Goal: Task Accomplishment & Management: Manage account settings

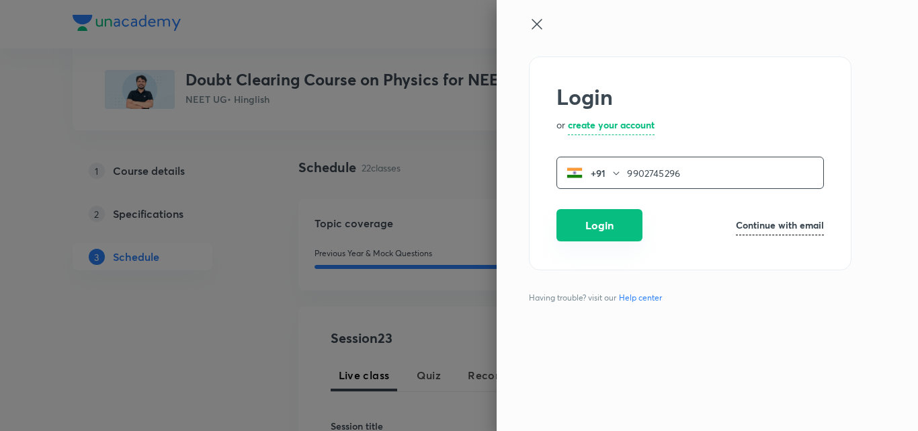
type input "9902745296"
click at [615, 223] on button "Login" at bounding box center [599, 225] width 86 height 32
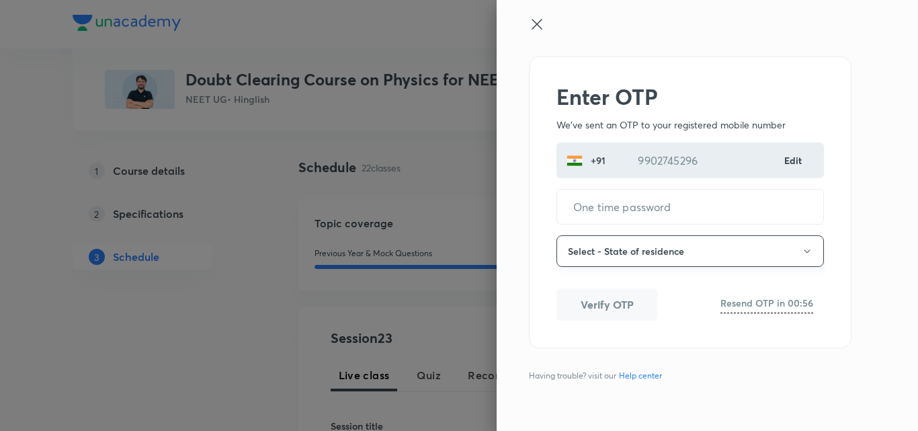
click at [608, 249] on button "Select - State of residence" at bounding box center [689, 251] width 267 height 32
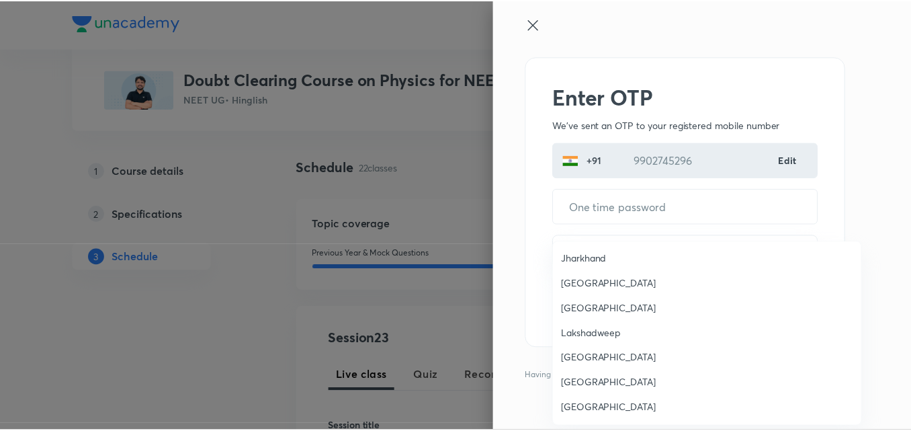
scroll to position [384, 0]
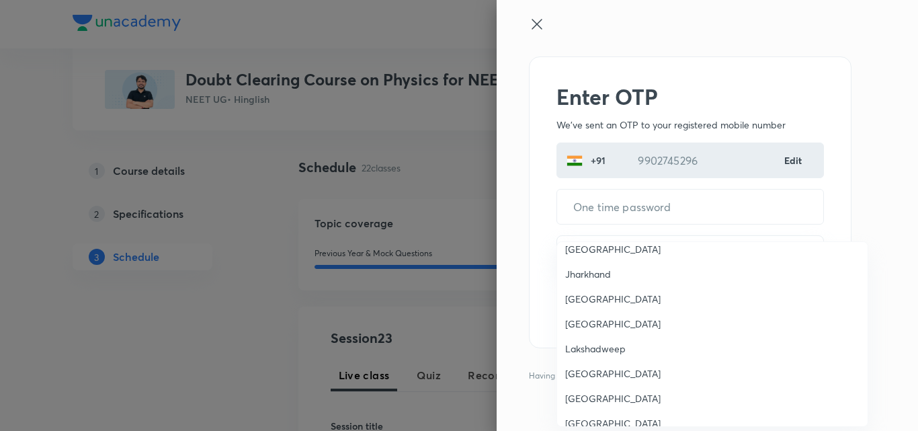
click at [605, 295] on span "Karnataka" at bounding box center [712, 299] width 294 height 14
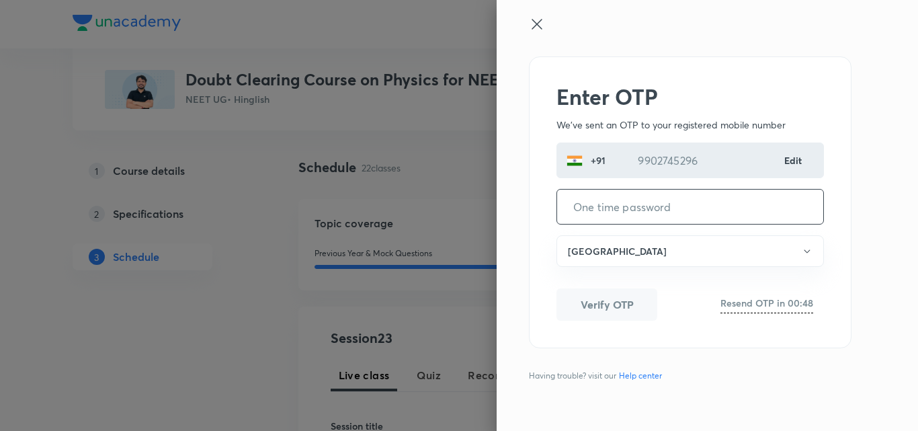
click at [597, 205] on input "tel" at bounding box center [690, 206] width 266 height 34
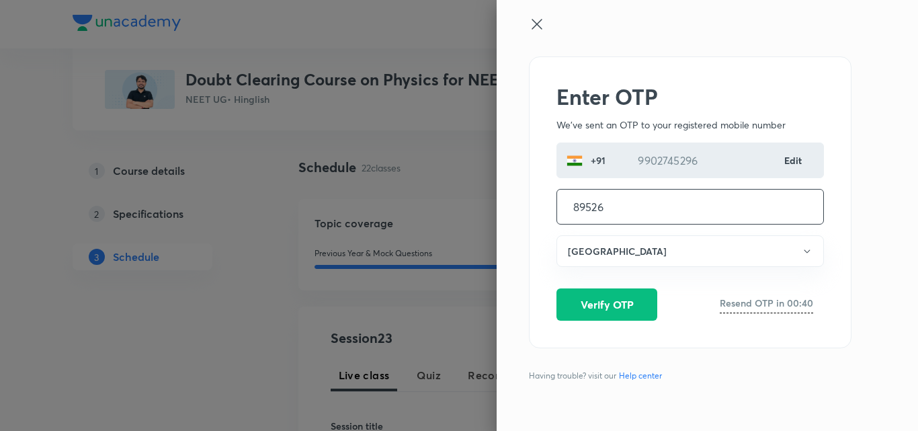
type input "895261"
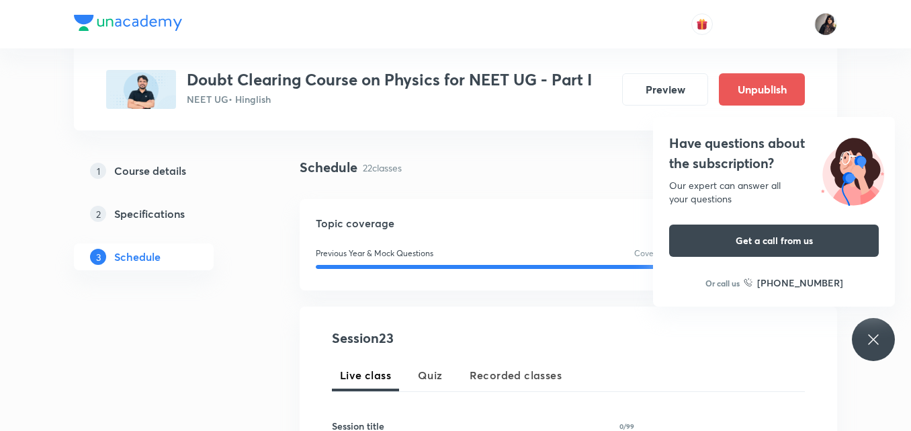
click at [878, 343] on icon at bounding box center [873, 339] width 10 height 10
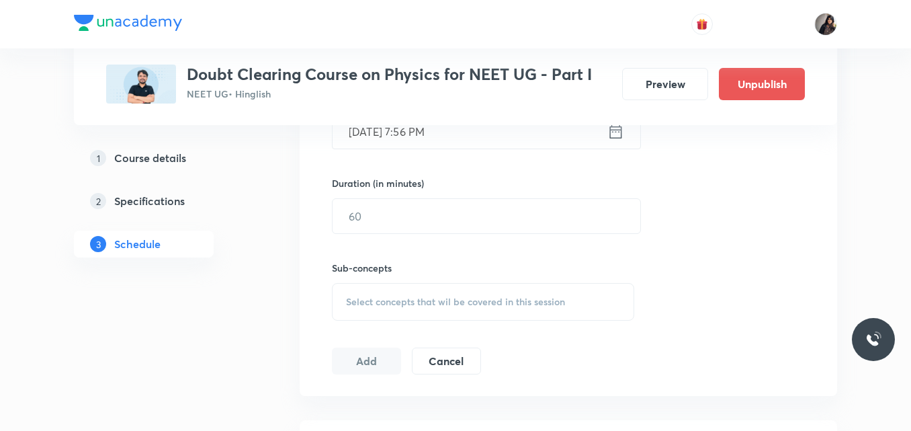
scroll to position [482, 0]
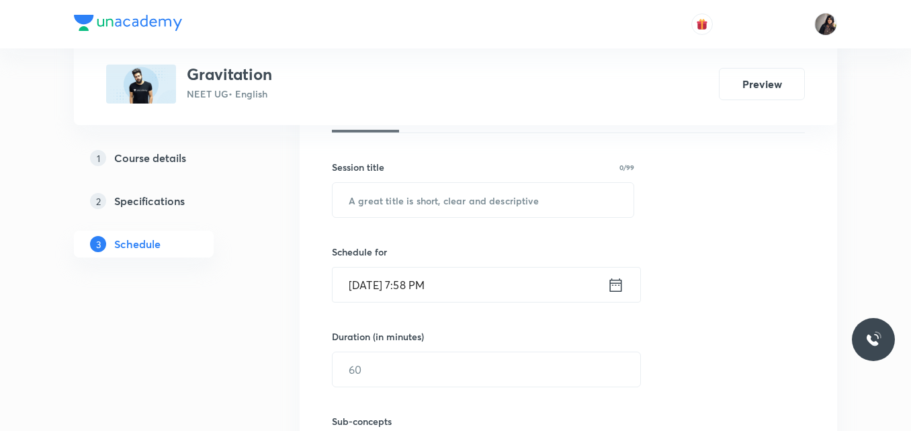
scroll to position [329, 0]
click at [373, 202] on input "text" at bounding box center [483, 199] width 301 height 34
paste input "Gravitation 7"
type input "Gravitation 7"
click at [419, 288] on input "Oct 2, 2025, 7:58 PM" at bounding box center [470, 284] width 275 height 34
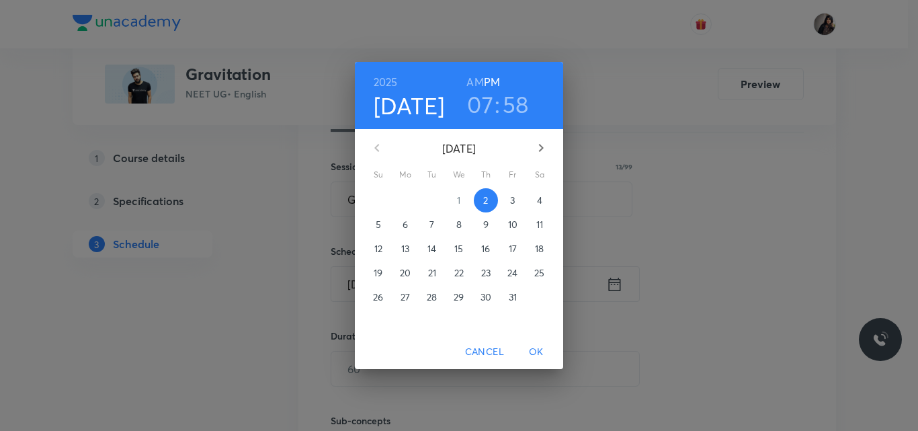
click at [509, 204] on span "3" at bounding box center [513, 200] width 24 height 13
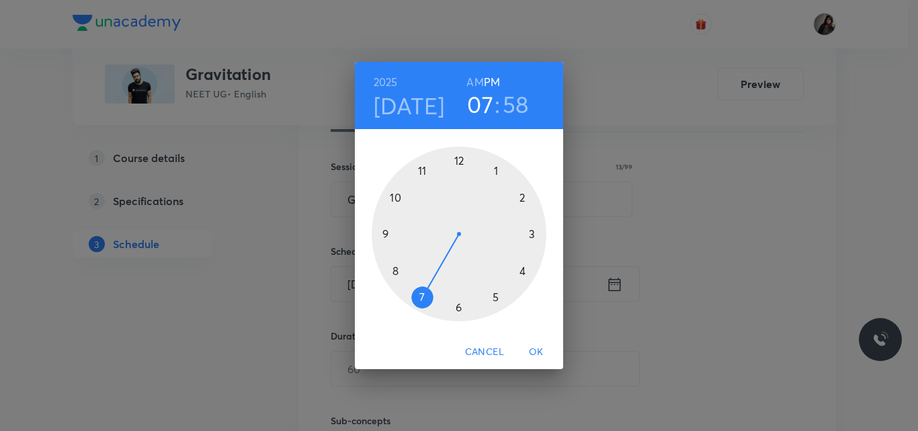
click at [460, 308] on div at bounding box center [459, 233] width 175 height 175
click at [459, 158] on div at bounding box center [459, 233] width 175 height 175
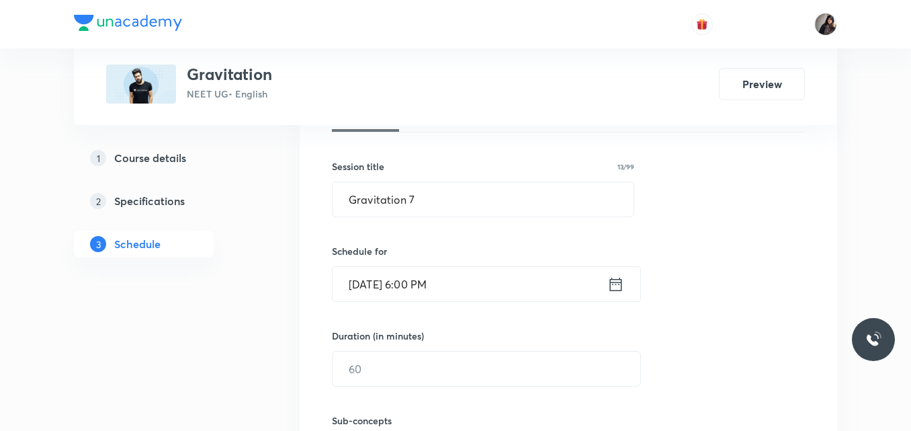
click at [446, 287] on input "Oct 3, 2025, 6:00 PM" at bounding box center [470, 284] width 275 height 34
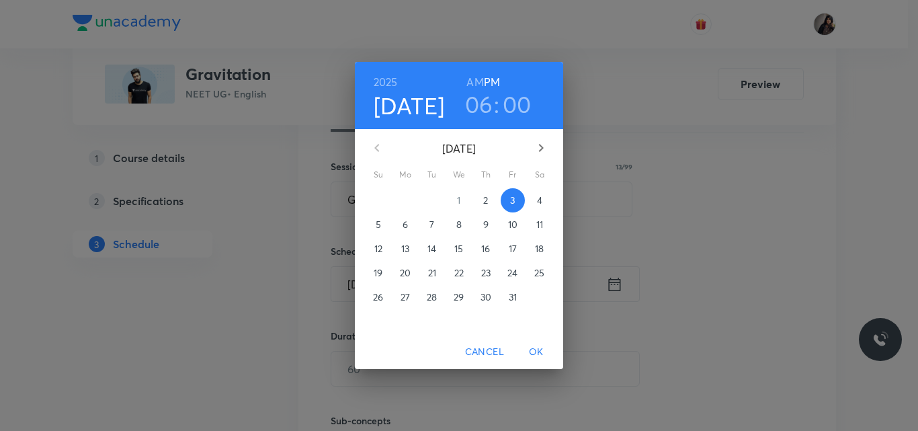
click at [478, 79] on h6 "AM" at bounding box center [474, 82] width 17 height 19
click at [538, 353] on span "OK" at bounding box center [536, 351] width 32 height 17
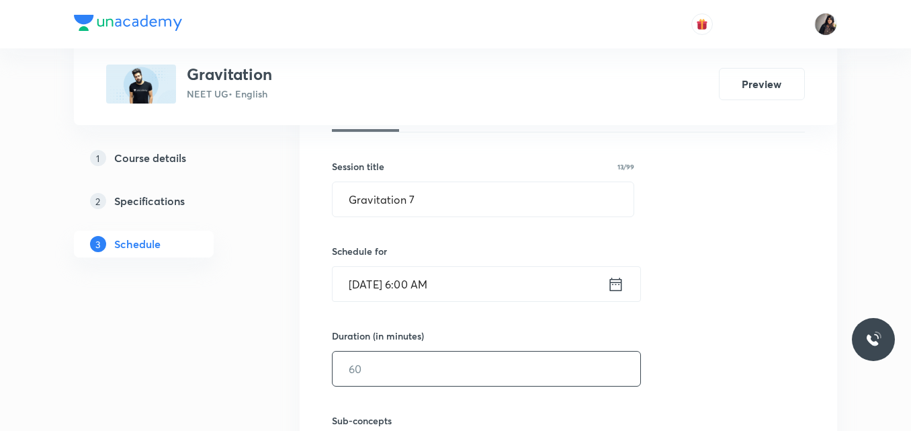
click at [389, 372] on input "text" at bounding box center [487, 368] width 308 height 34
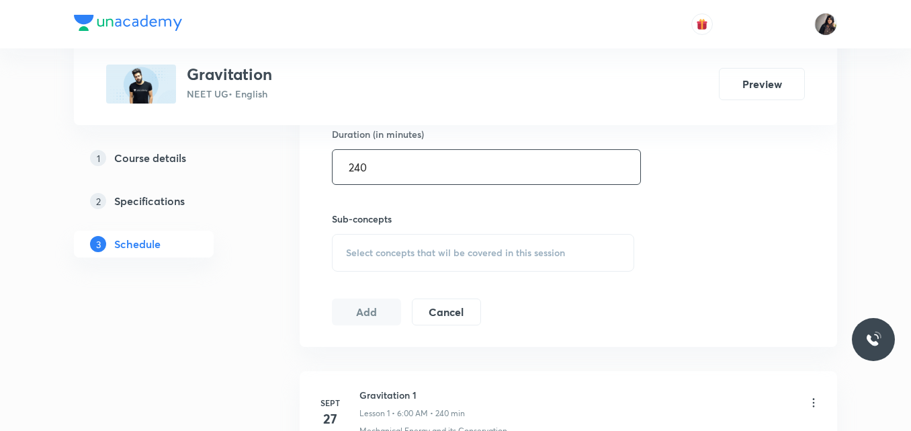
scroll to position [540, 0]
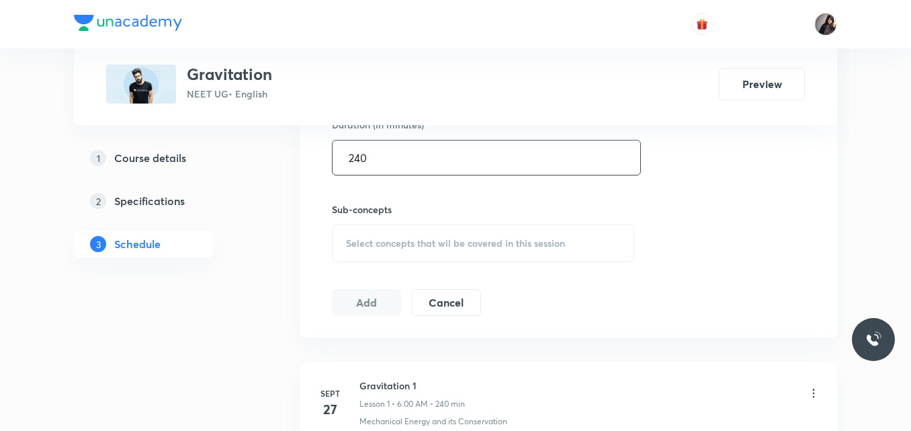
type input "240"
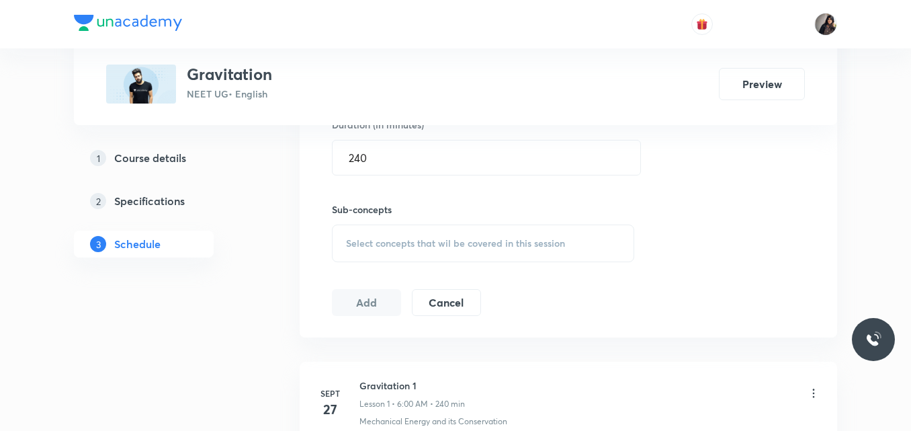
click at [409, 249] on span "Select concepts that wil be covered in this session" at bounding box center [455, 243] width 219 height 11
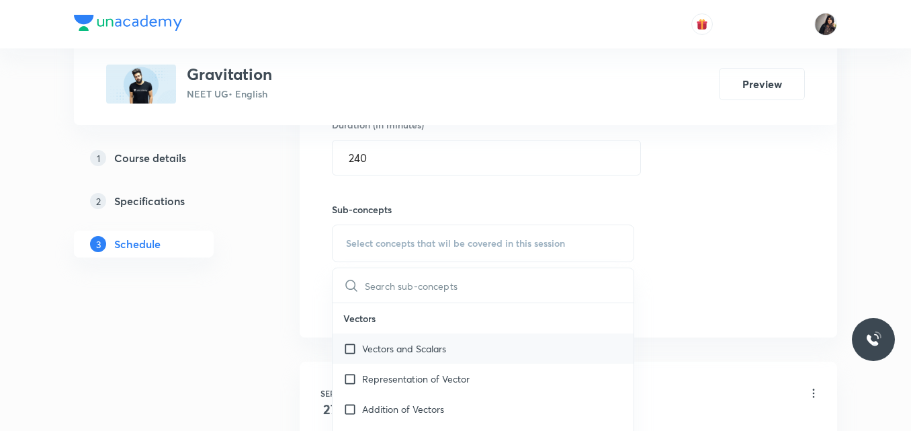
click at [388, 356] on div "Vectors and Scalars" at bounding box center [483, 348] width 301 height 30
checkbox input "true"
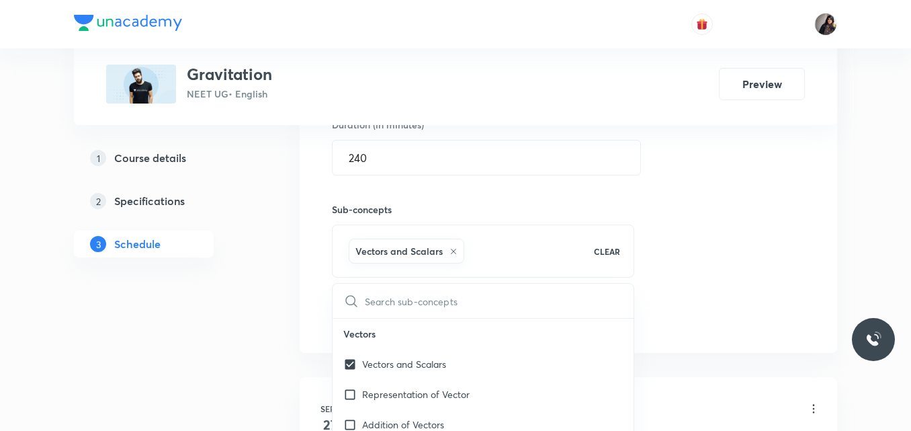
click at [720, 286] on div "Session 7 Live class Quiz Recorded classes Session title 13/99 Gravitation 7 ​ …" at bounding box center [568, 95] width 473 height 474
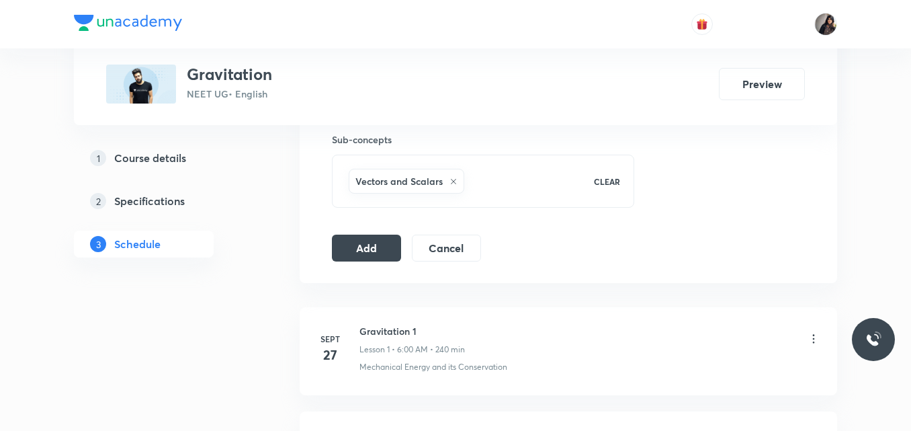
scroll to position [611, 0]
click at [375, 246] on button "Add" at bounding box center [366, 246] width 69 height 27
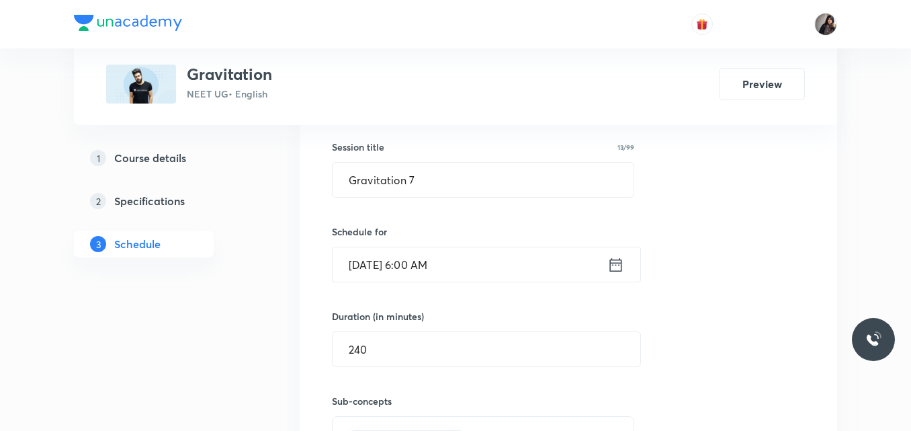
scroll to position [348, 0]
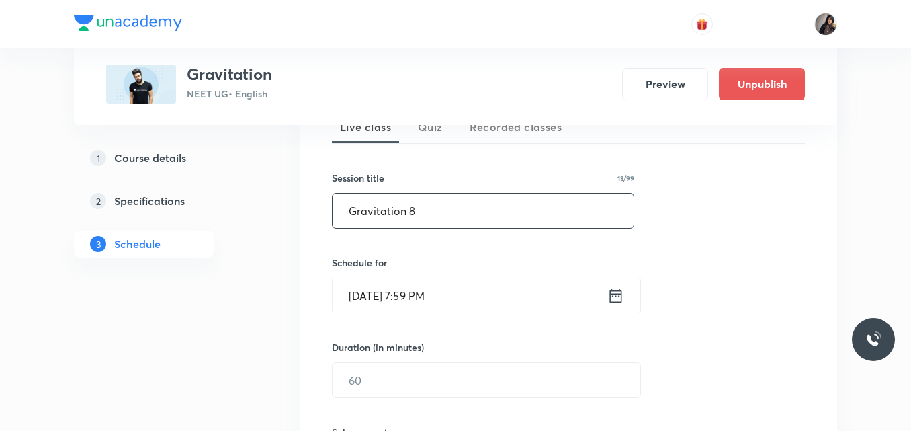
type input "Gravitation 8"
click at [371, 300] on input "Oct 2, 2025, 7:59 PM" at bounding box center [470, 295] width 275 height 34
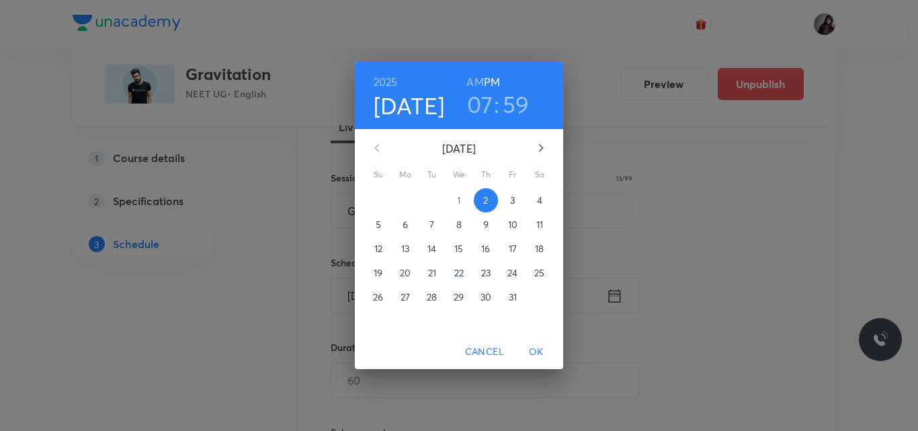
click at [541, 196] on p "4" at bounding box center [539, 200] width 5 height 13
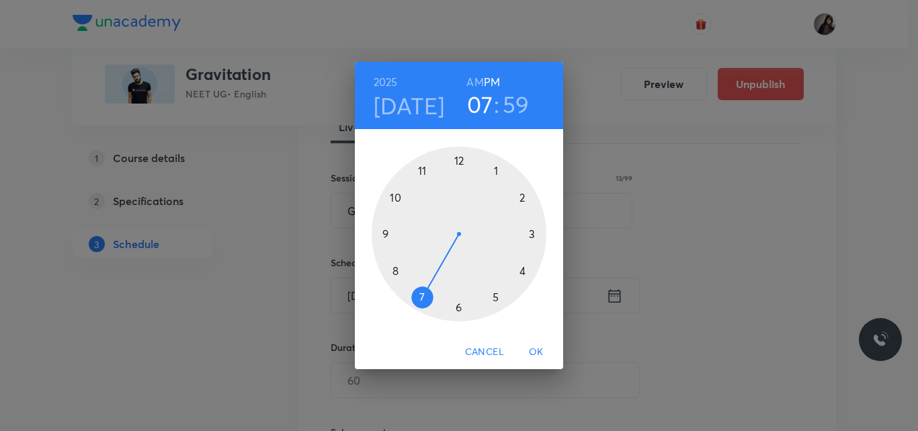
click at [461, 310] on div at bounding box center [459, 233] width 175 height 175
click at [457, 159] on div at bounding box center [459, 233] width 175 height 175
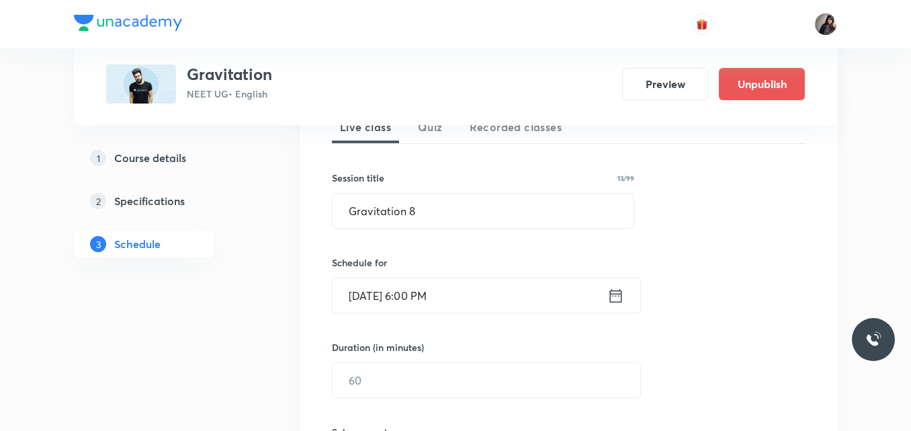
click at [439, 294] on input "Oct 4, 2025, 6:00 PM" at bounding box center [470, 295] width 275 height 34
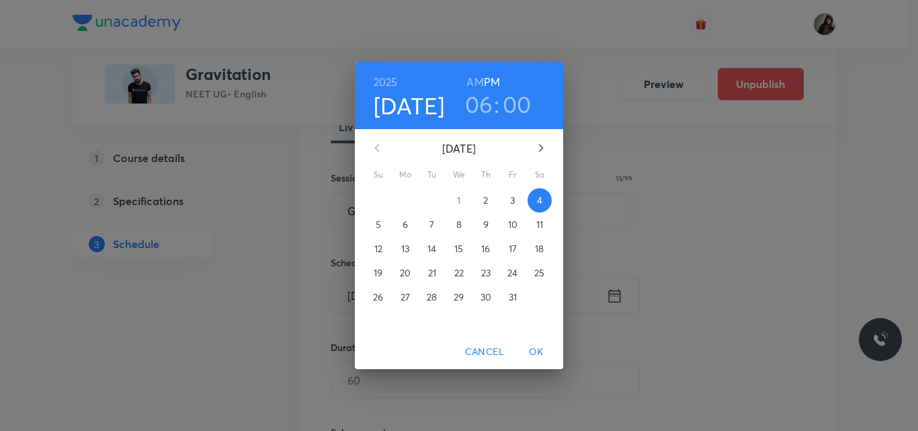
click at [476, 79] on h6 "AM" at bounding box center [474, 82] width 17 height 19
click at [539, 353] on span "OK" at bounding box center [536, 351] width 32 height 17
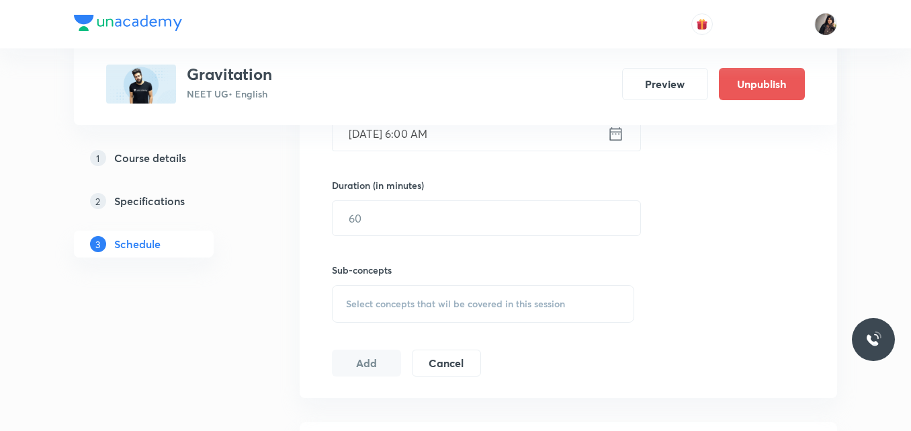
scroll to position [482, 0]
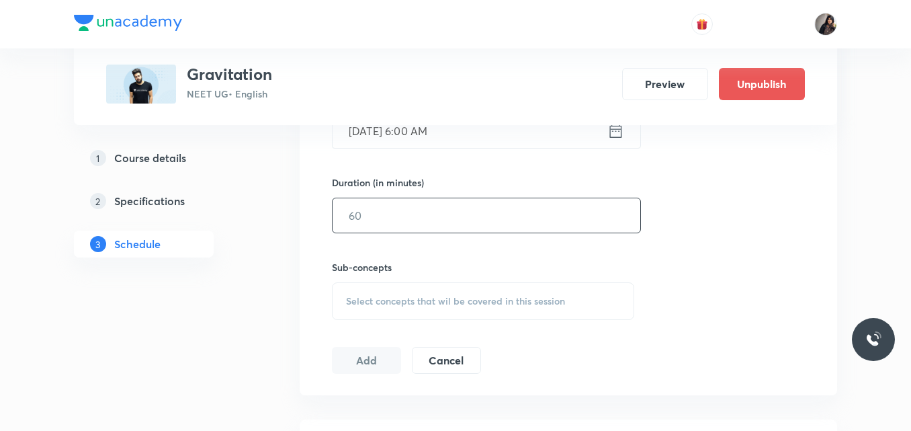
click at [405, 223] on input "text" at bounding box center [487, 215] width 308 height 34
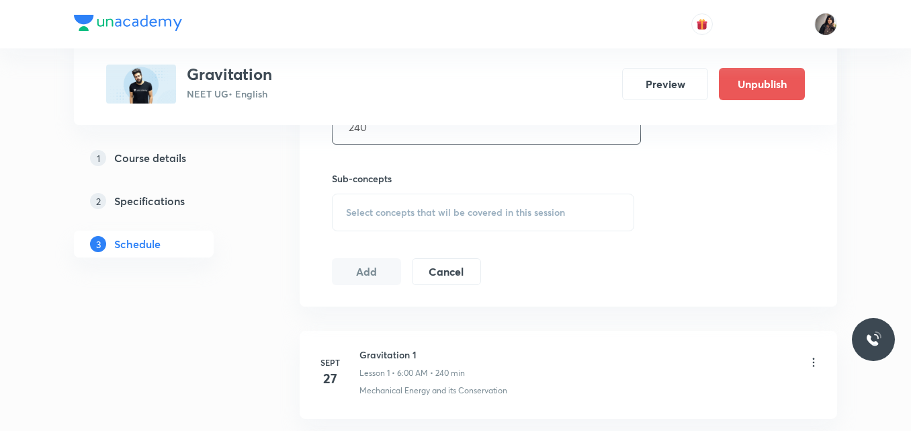
scroll to position [580, 0]
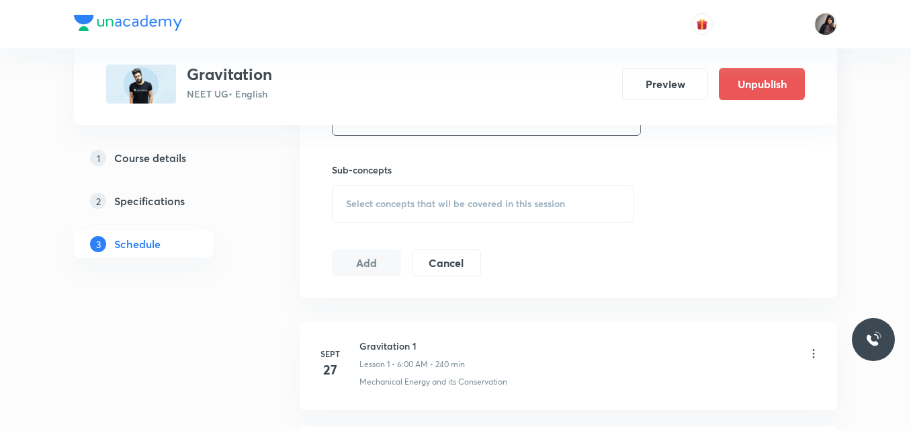
type input "240"
click at [402, 204] on span "Select concepts that wil be covered in this session" at bounding box center [455, 203] width 219 height 11
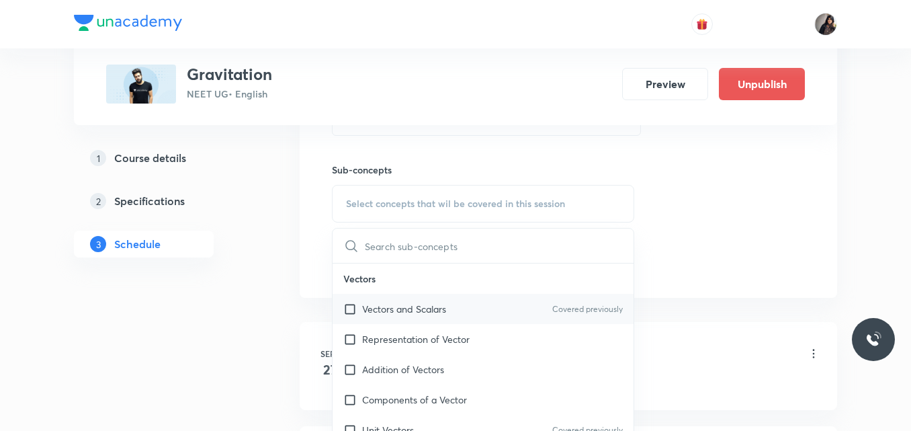
click at [404, 313] on p "Vectors and Scalars" at bounding box center [404, 309] width 84 height 14
checkbox input "true"
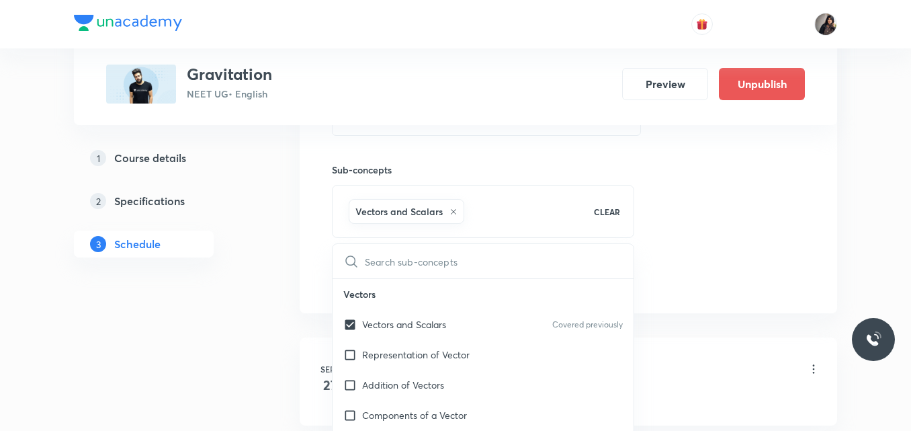
click at [685, 241] on div "Session 8 Live class Quiz Recorded classes Session title 13/99 Gravitation 8 ​ …" at bounding box center [568, 55] width 473 height 474
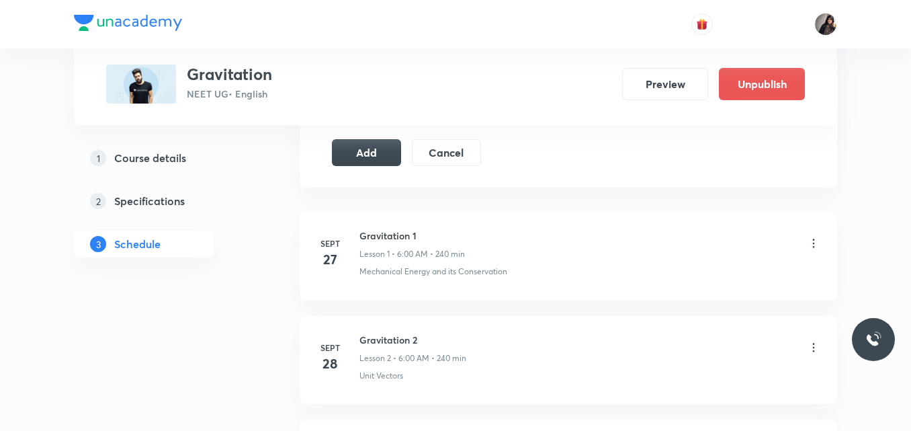
scroll to position [707, 0]
click at [384, 154] on button "Add" at bounding box center [366, 149] width 69 height 27
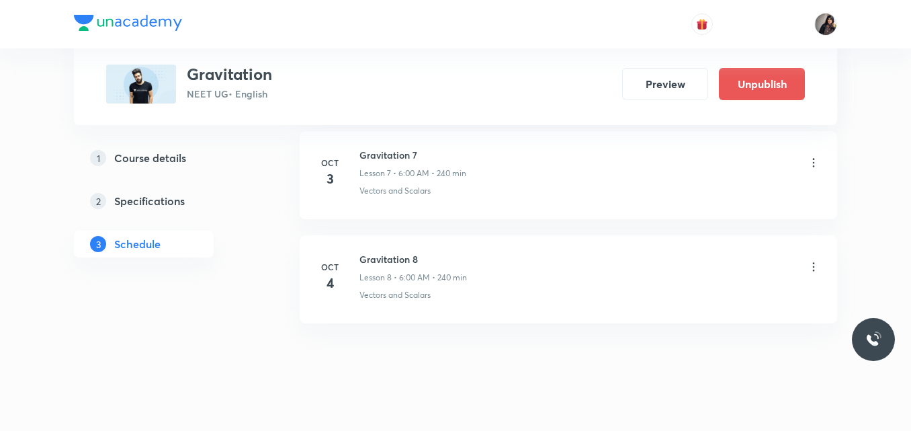
scroll to position [1396, 0]
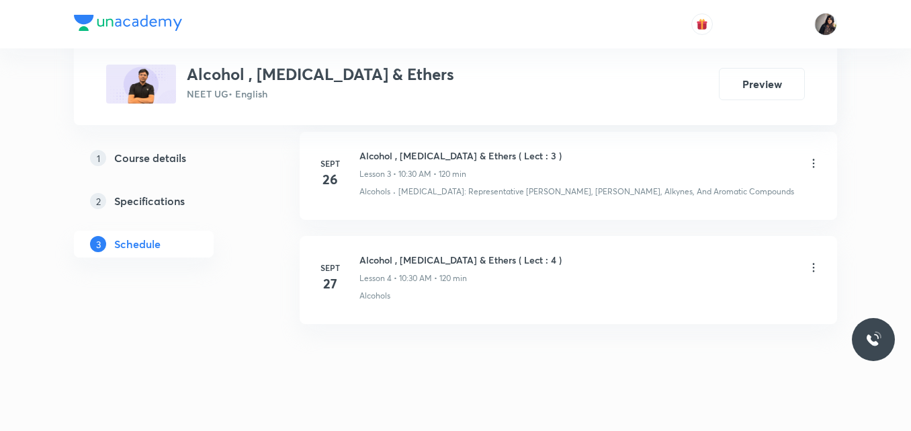
scroll to position [998, 0]
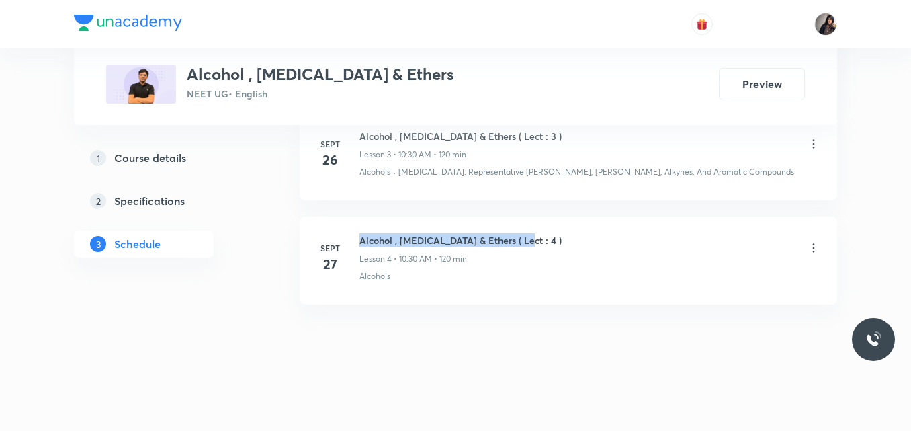
drag, startPoint x: 521, startPoint y: 240, endPoint x: 357, endPoint y: 238, distance: 163.3
click at [357, 238] on div "Sept 27 Alcohol , Phenol & Ethers ( Lect : 4 ) Lesson 4 • 10:30 AM • 120 min Al…" at bounding box center [569, 257] width 504 height 49
copy h6 "Alcohol , Phenol & Ethers ( Lect : 4 )"
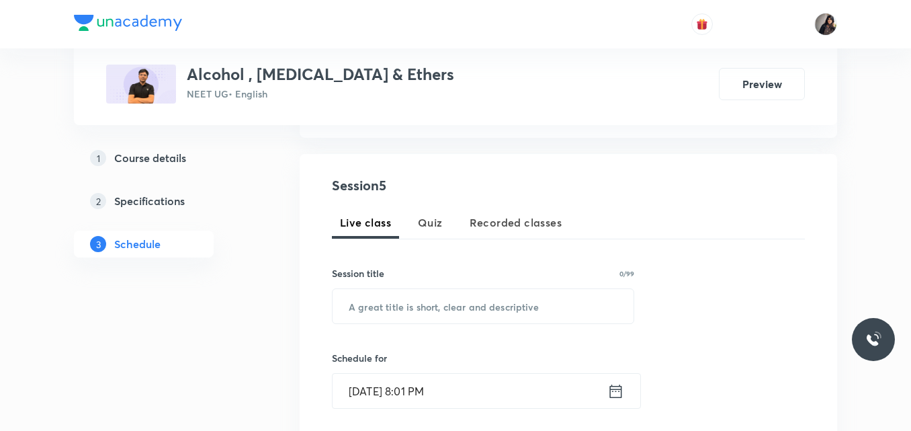
scroll to position [224, 0]
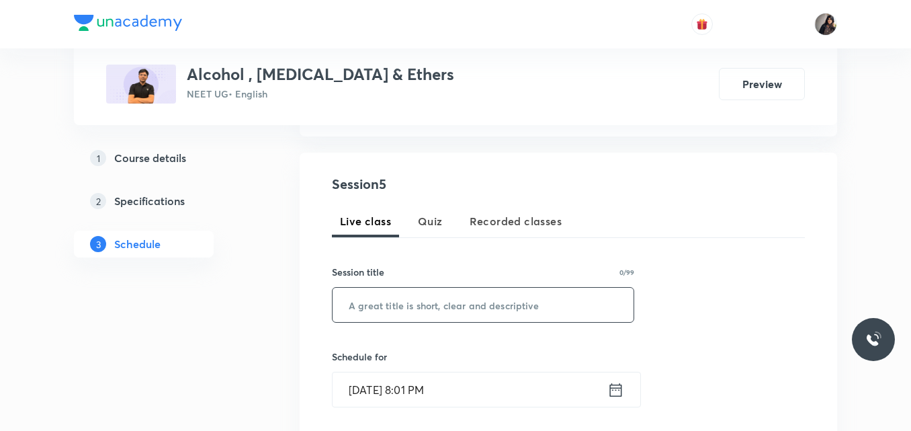
click at [377, 316] on input "text" at bounding box center [483, 305] width 301 height 34
paste input "Alcohol , Phenol & Ethers ( Lect : 4 )"
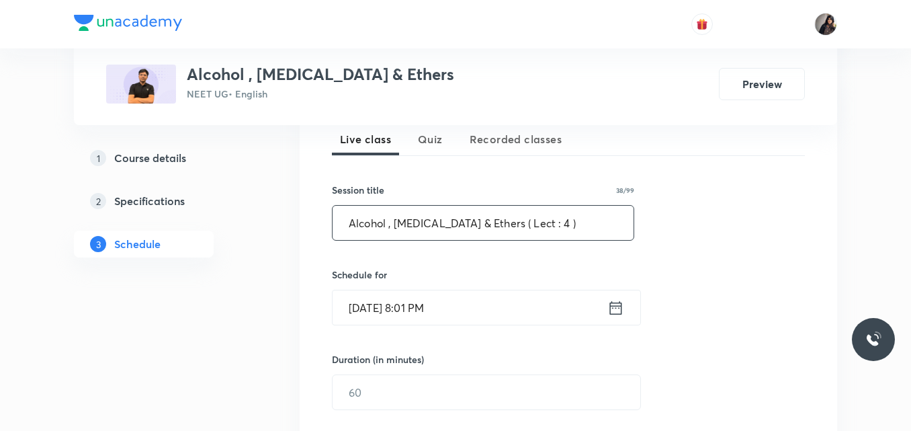
scroll to position [308, 0]
type input "Alcohol , Phenol & Ethers ( Lect : 4 )"
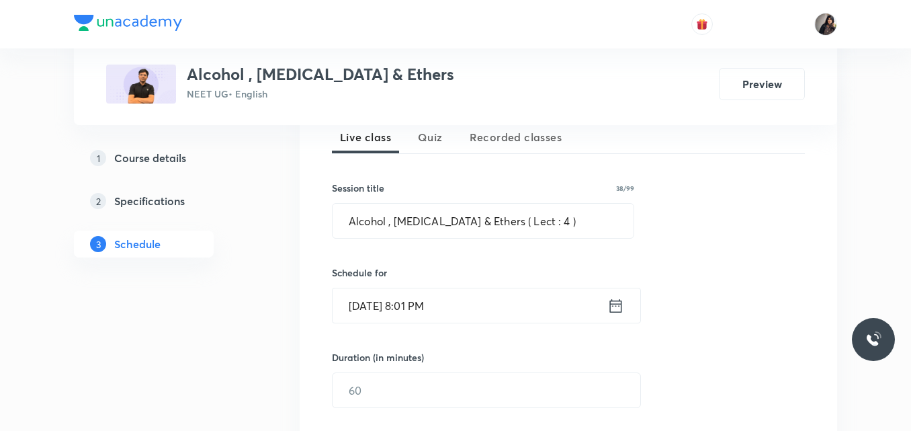
click at [372, 305] on input "Oct 2, 2025, 8:01 PM" at bounding box center [470, 305] width 275 height 34
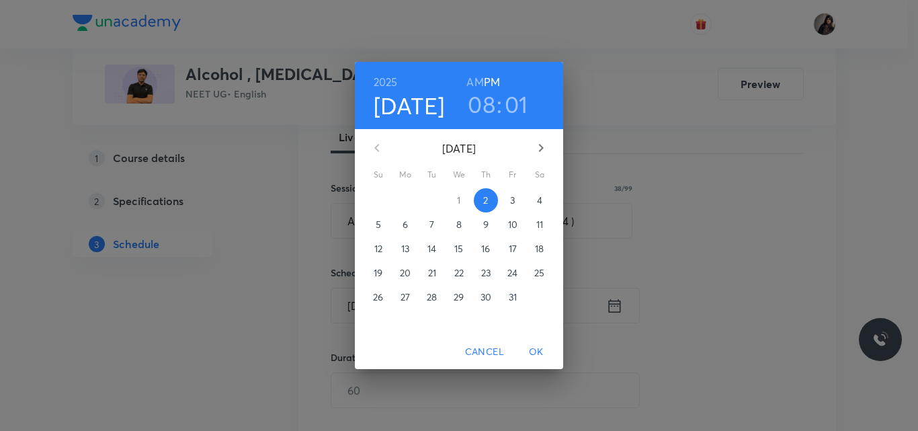
click at [509, 192] on button "3" at bounding box center [513, 200] width 24 height 24
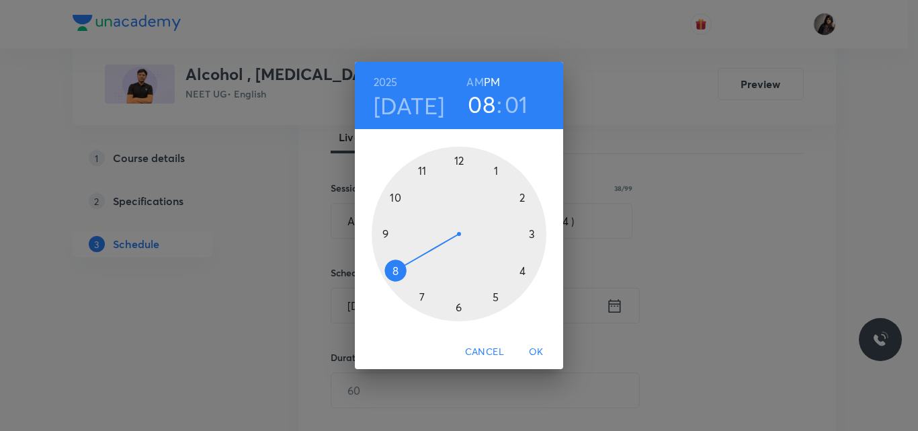
click at [398, 199] on div at bounding box center [459, 233] width 175 height 175
click at [457, 308] on div at bounding box center [459, 233] width 175 height 175
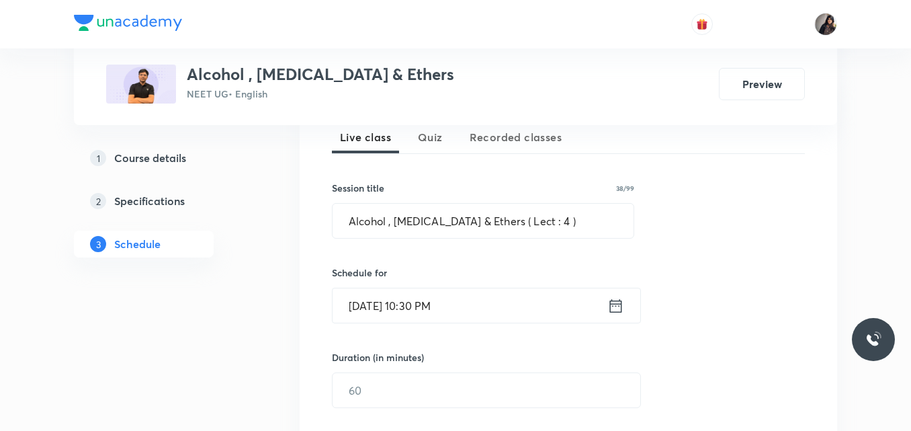
click at [437, 306] on input "Oct 3, 2025, 10:30 PM" at bounding box center [470, 305] width 275 height 34
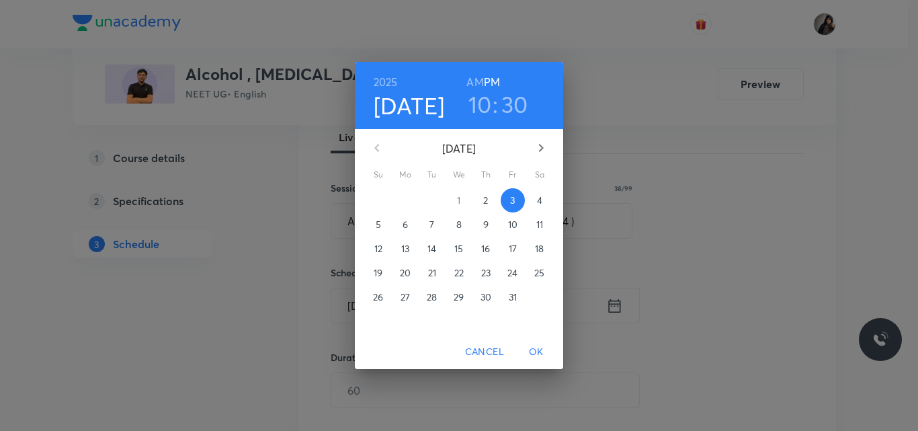
click at [473, 75] on h6 "AM" at bounding box center [474, 82] width 17 height 19
click at [539, 350] on span "OK" at bounding box center [536, 351] width 32 height 17
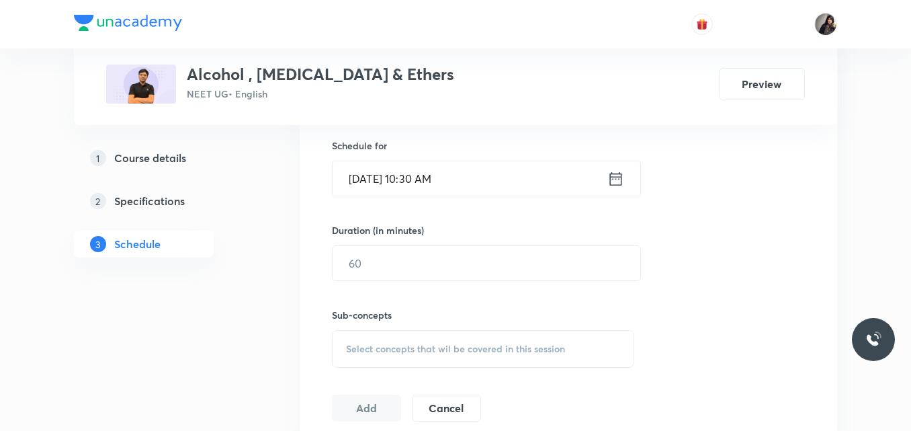
scroll to position [460, 0]
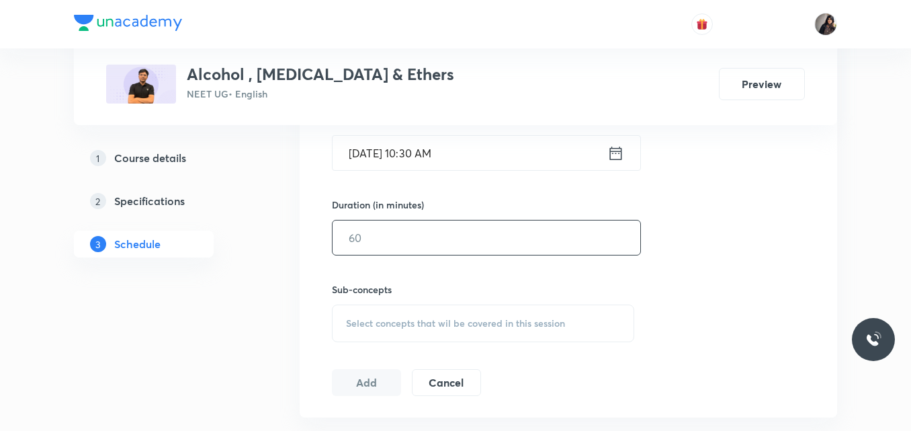
click at [415, 230] on input "text" at bounding box center [487, 237] width 308 height 34
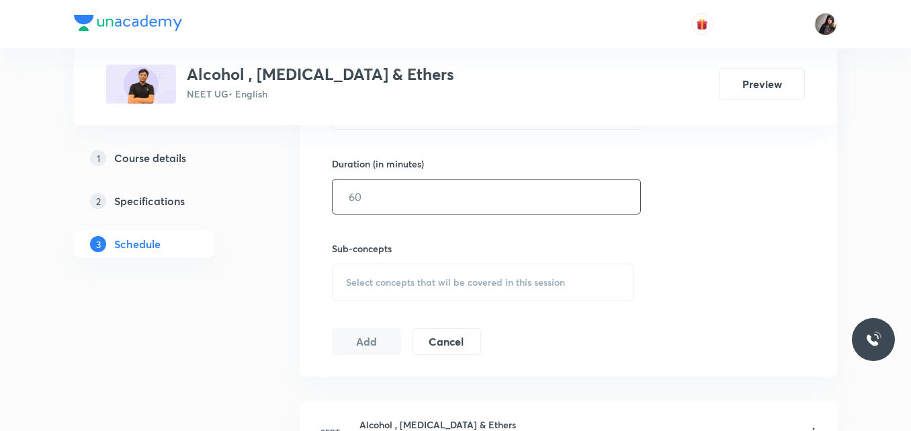
scroll to position [493, 0]
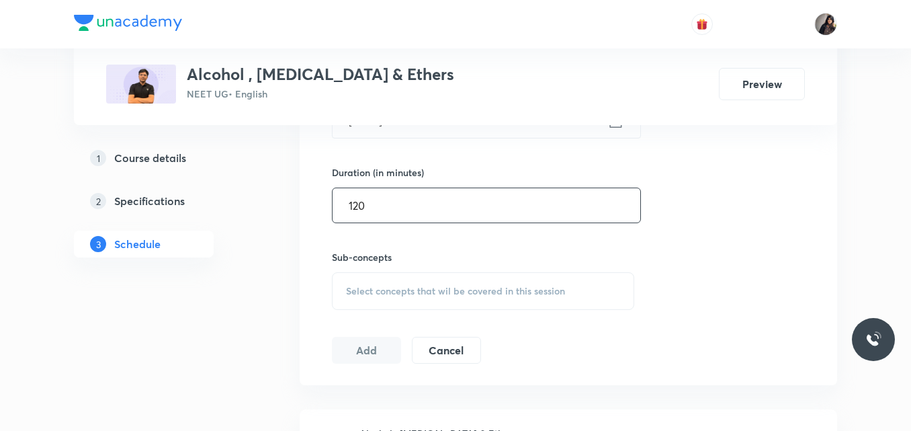
type input "120"
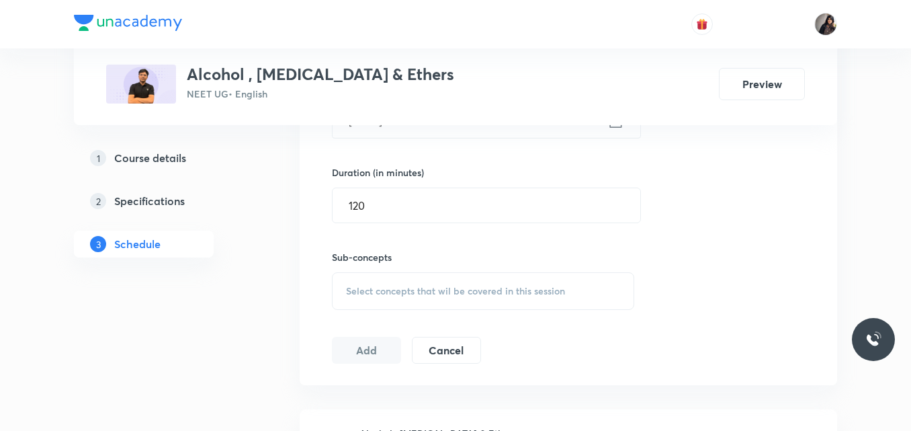
click at [392, 290] on span "Select concepts that wil be covered in this session" at bounding box center [455, 291] width 219 height 11
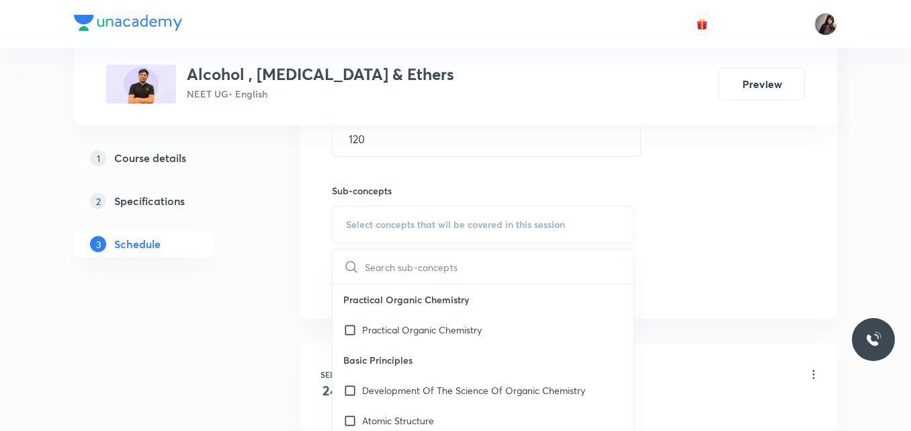
scroll to position [560, 0]
click at [379, 327] on p "Practical Organic Chemistry" at bounding box center [422, 329] width 120 height 14
checkbox input "true"
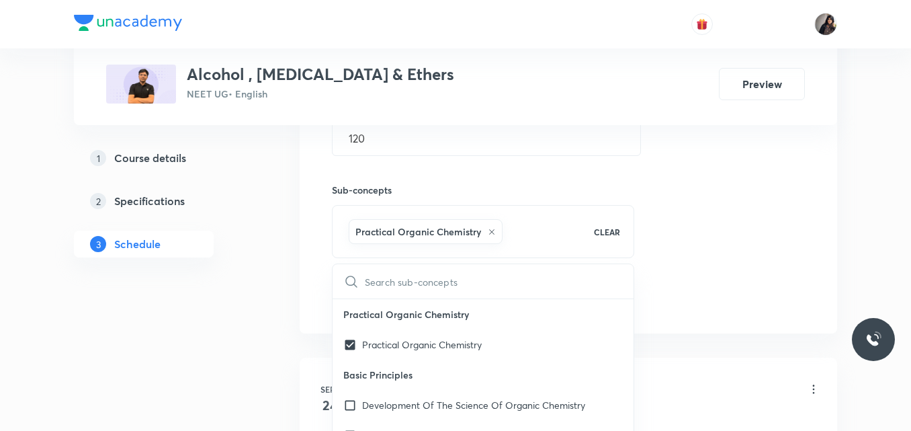
click at [745, 232] on div "Session 5 Live class Quiz Recorded classes Session title 38/99 Alcohol , Phenol…" at bounding box center [568, 75] width 473 height 474
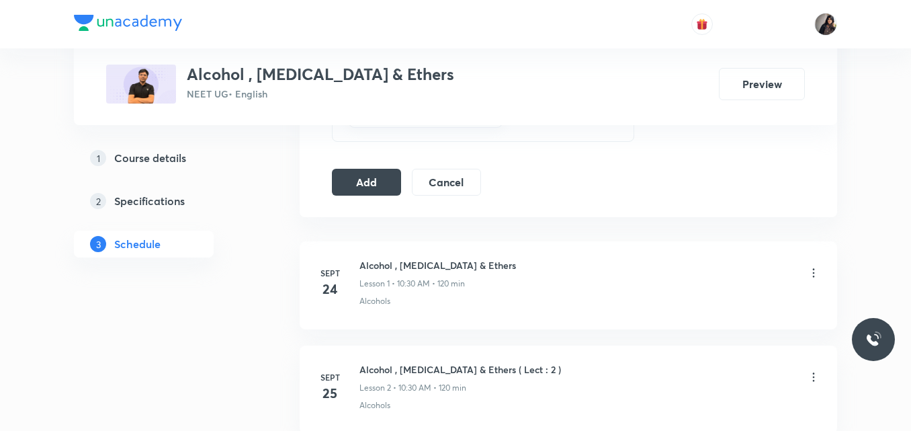
scroll to position [677, 0]
click at [362, 169] on button "Add" at bounding box center [366, 180] width 69 height 27
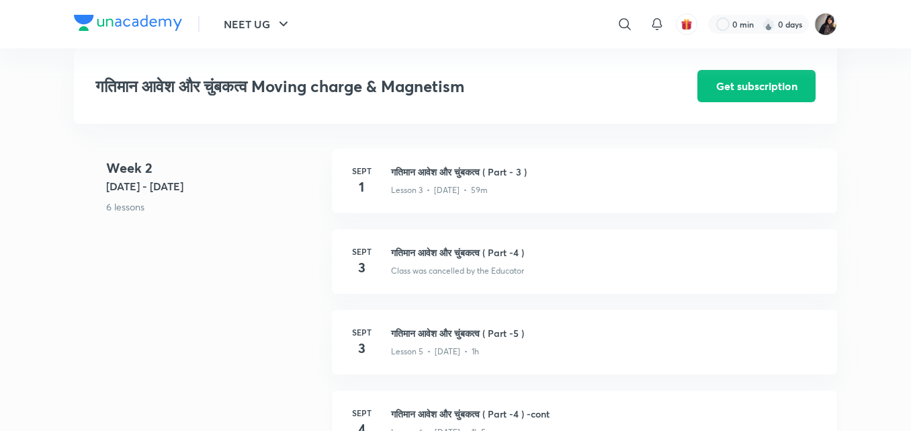
scroll to position [812, 0]
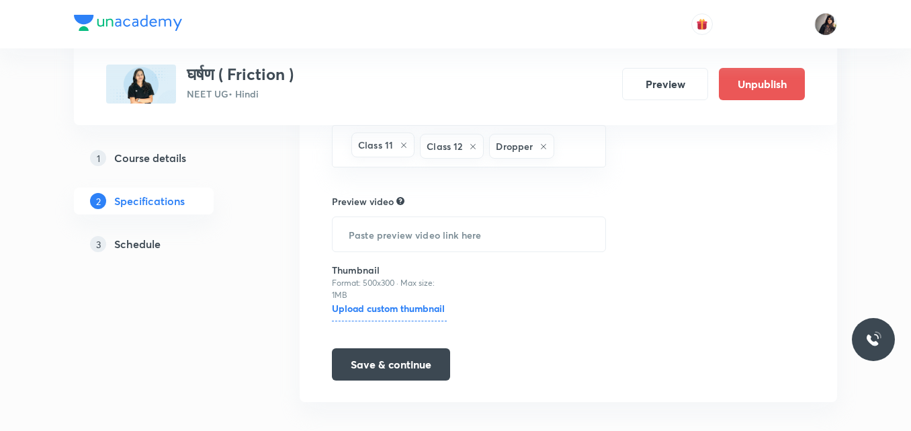
click at [120, 247] on h5 "Schedule" at bounding box center [137, 244] width 46 height 16
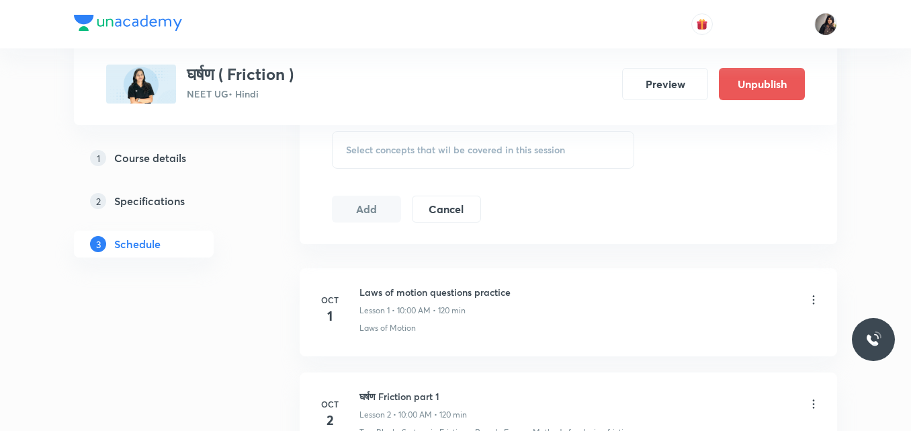
scroll to position [626, 0]
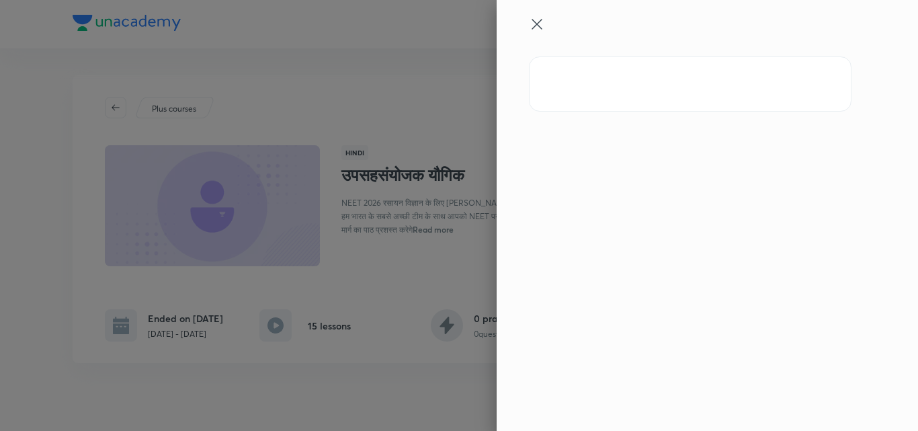
click at [534, 27] on icon at bounding box center [537, 24] width 10 height 10
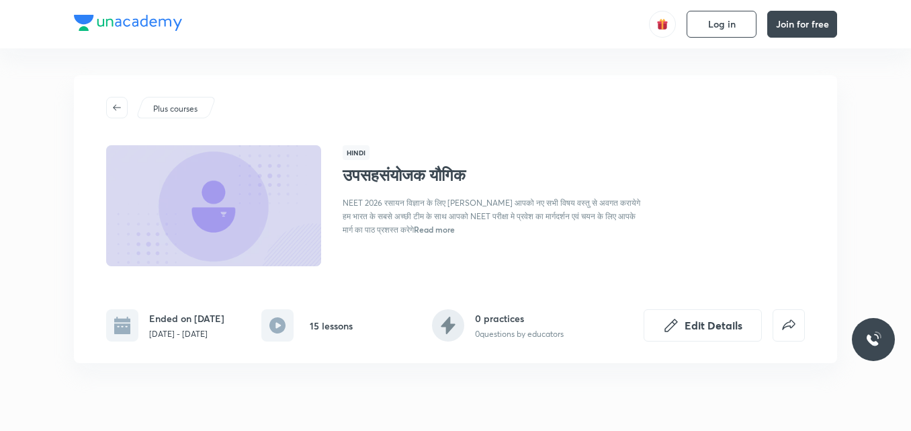
click at [331, 96] on div "Plus courses Hindi उपसहसंयोजक यौगिक NEET 2026 रसायन विज्ञान के लिए फिरोज अली सर…" at bounding box center [455, 219] width 763 height 288
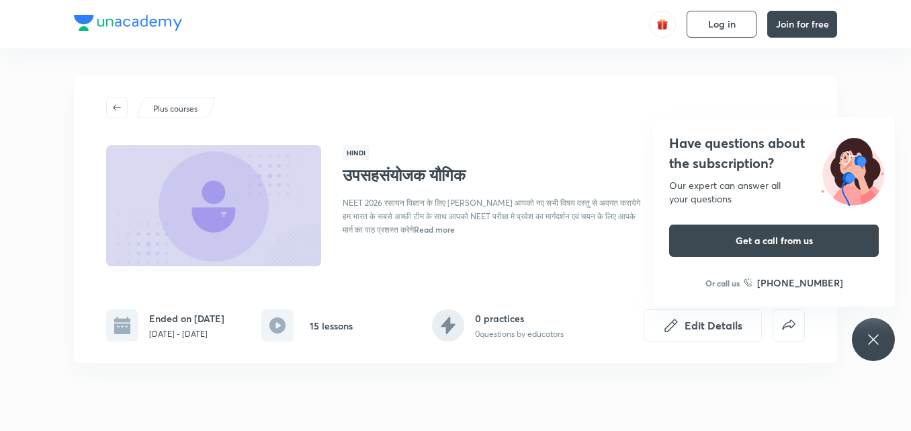
click at [874, 339] on icon at bounding box center [873, 339] width 10 height 10
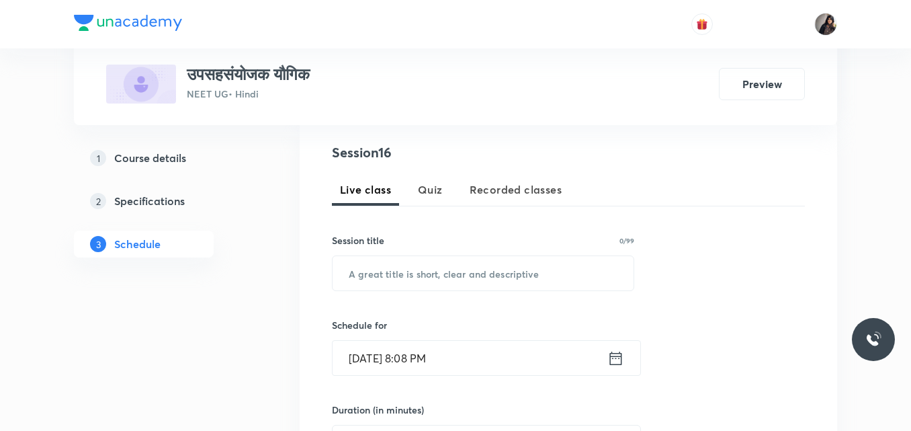
scroll to position [256, 0]
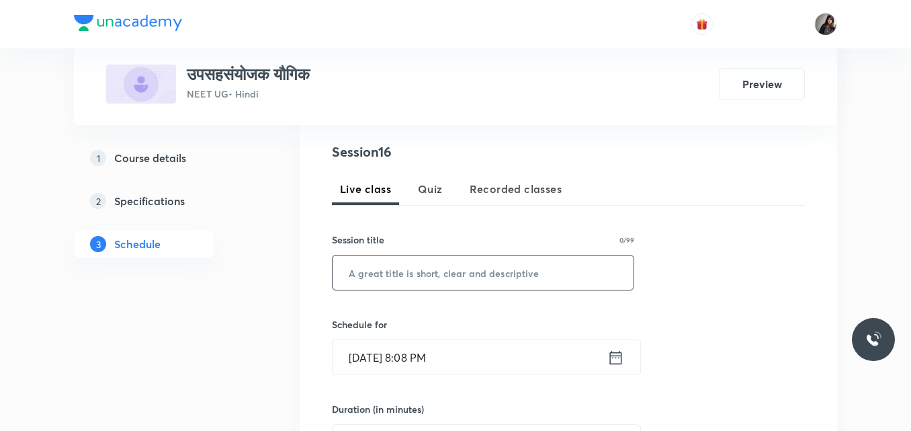
click at [399, 272] on input "text" at bounding box center [483, 272] width 301 height 34
paste input "उपसहसंयोजक यौगिक L - 15"
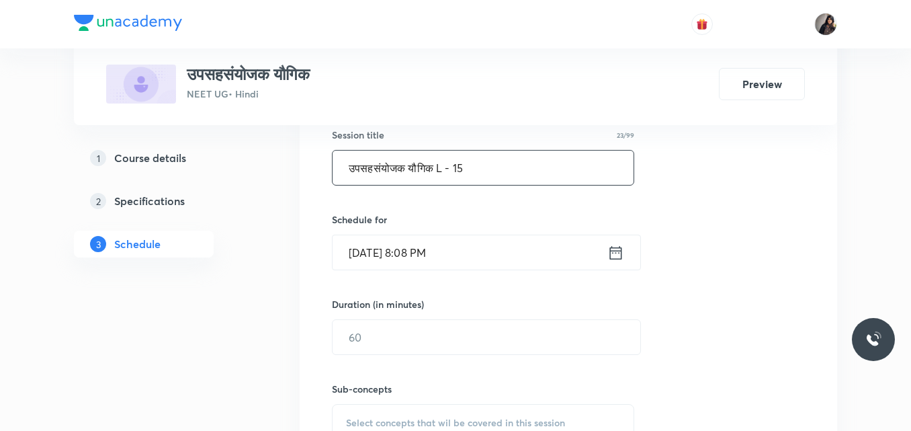
scroll to position [365, 0]
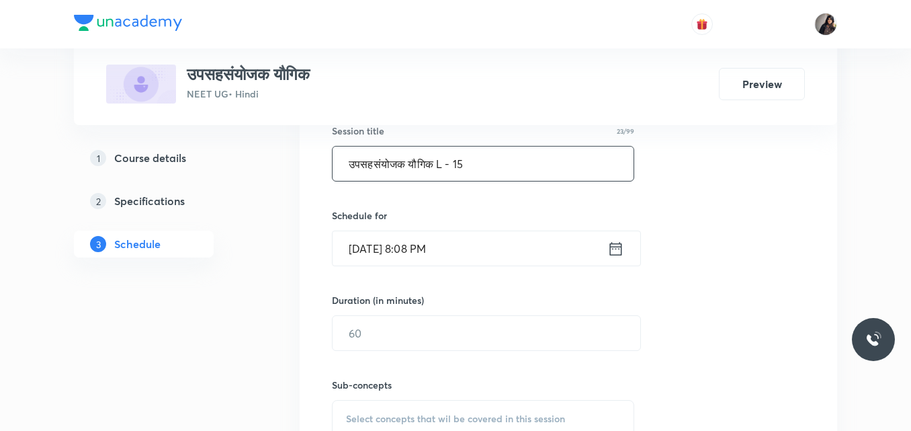
type input "उपसहसंयोजक यौगिक L - 15"
click at [371, 249] on input "[DATE] 8:08 PM" at bounding box center [470, 248] width 275 height 34
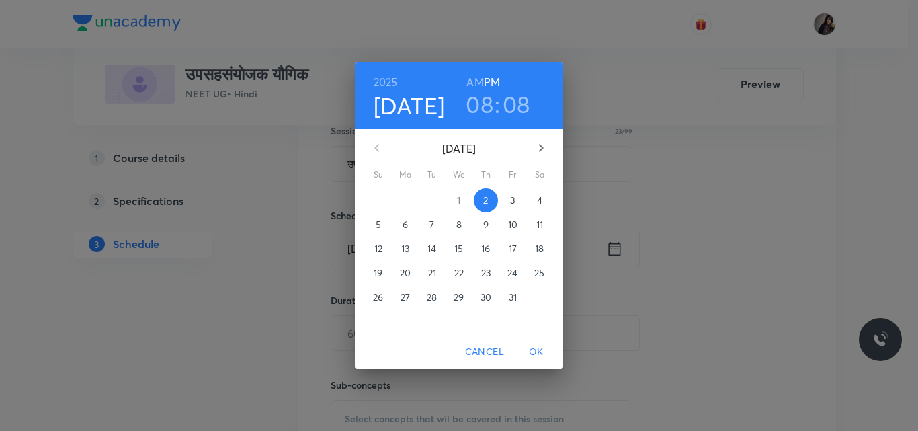
click at [511, 204] on p "3" at bounding box center [512, 200] width 5 height 13
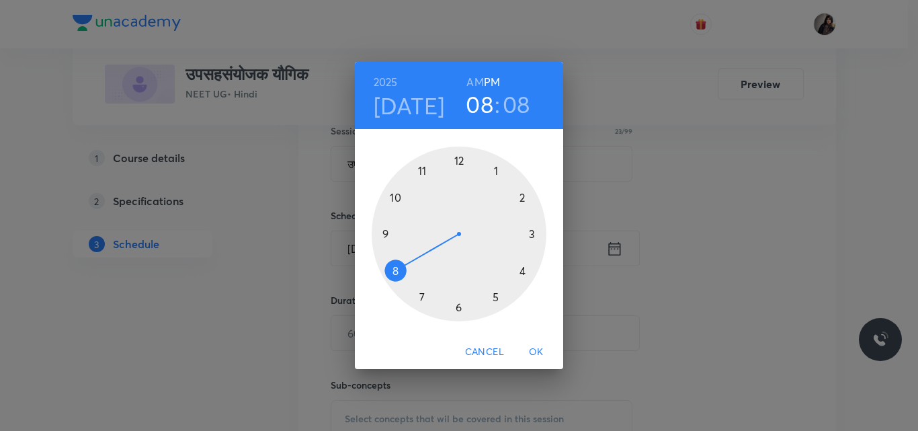
click at [460, 310] on div at bounding box center [459, 233] width 175 height 175
click at [460, 157] on div at bounding box center [459, 233] width 175 height 175
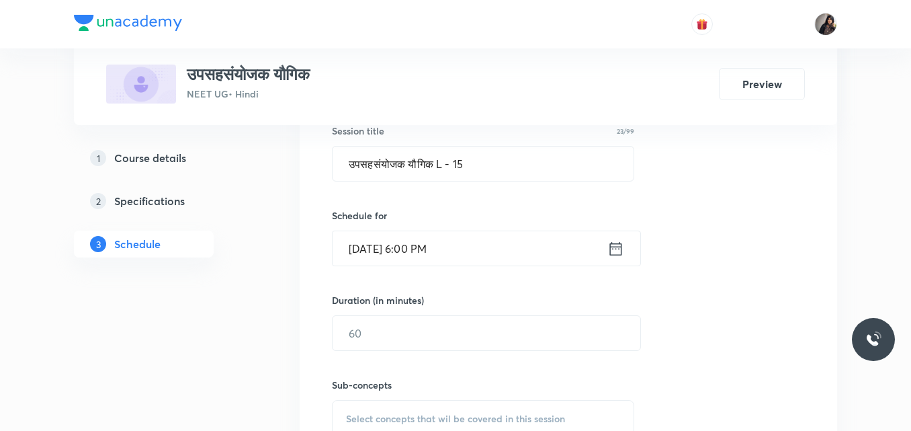
click at [443, 249] on input "[DATE] 6:00 PM" at bounding box center [470, 248] width 275 height 34
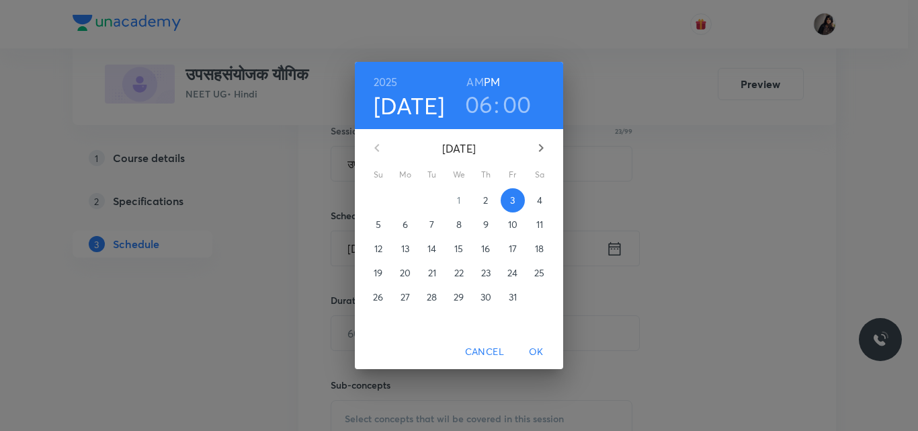
click at [480, 80] on h6 "AM" at bounding box center [474, 82] width 17 height 19
click at [537, 353] on span "OK" at bounding box center [536, 351] width 32 height 17
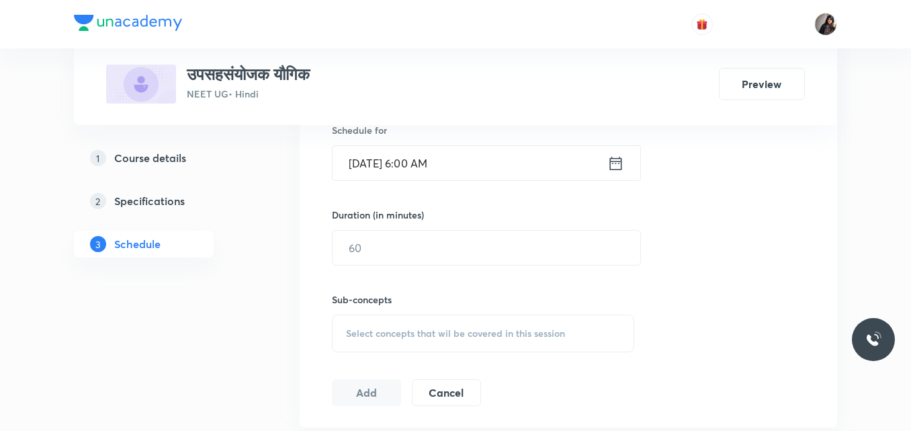
scroll to position [455, 0]
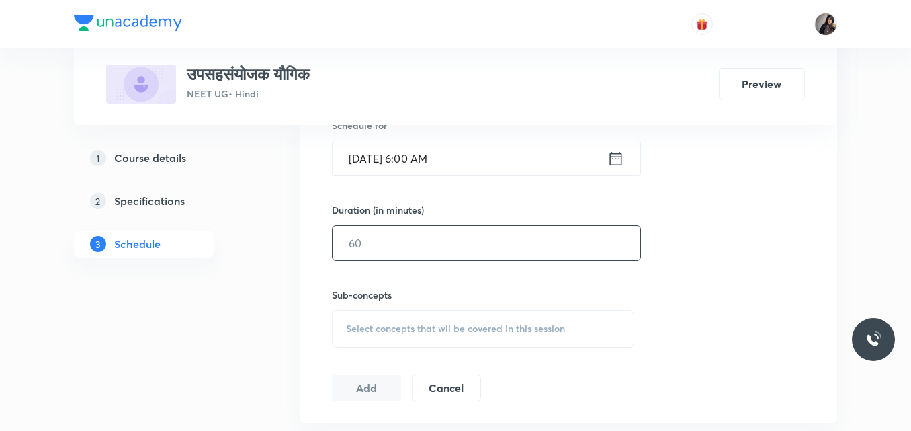
click at [355, 244] on input "text" at bounding box center [487, 243] width 308 height 34
type input "120"
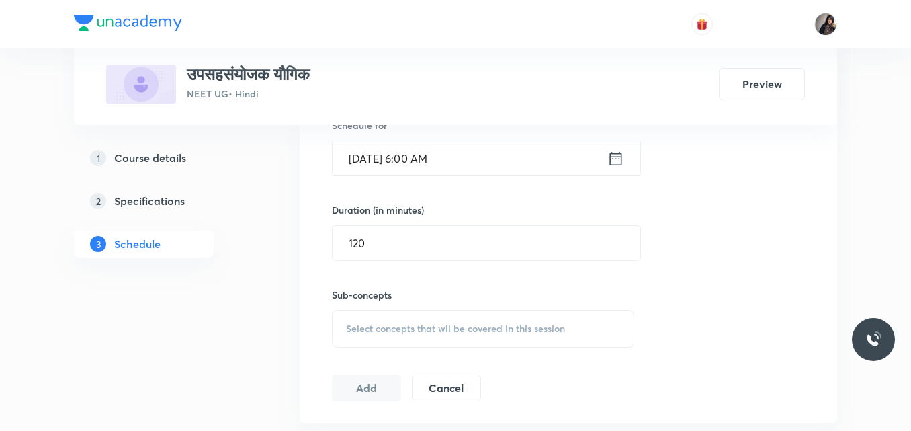
click at [399, 336] on div "Select concepts that wil be covered in this session" at bounding box center [483, 329] width 302 height 38
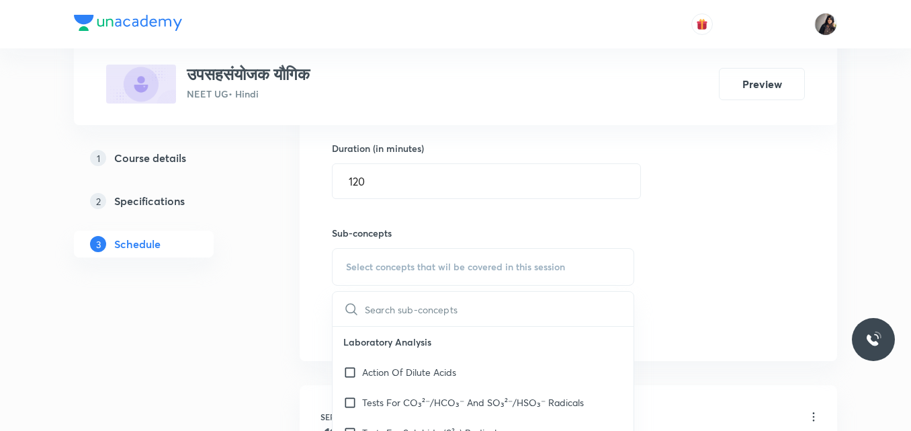
scroll to position [520, 0]
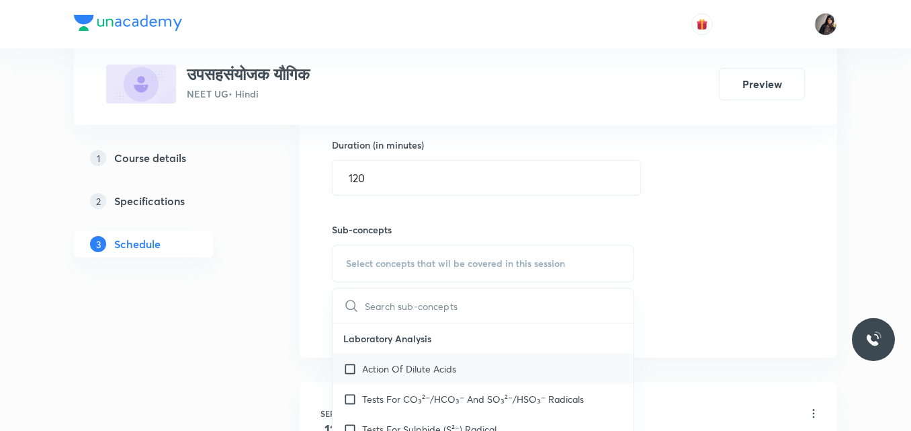
click at [390, 382] on div "Action Of Dilute Acids" at bounding box center [483, 368] width 301 height 30
checkbox input "true"
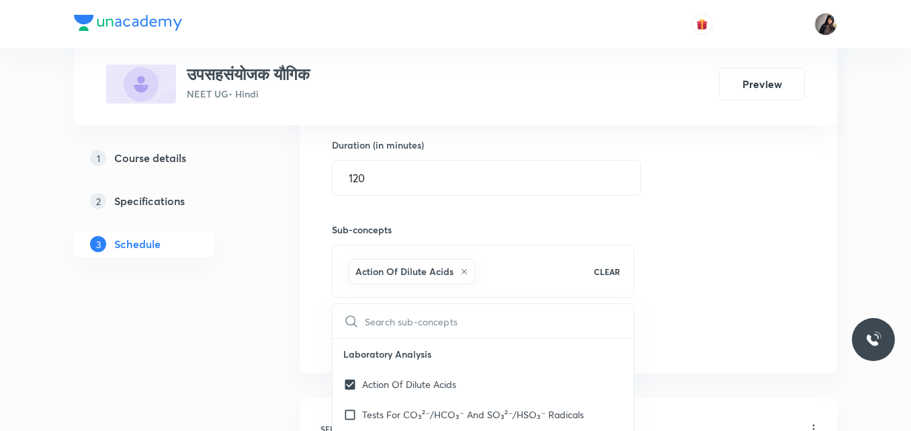
click at [675, 302] on div "Session 16 Live class Quiz Recorded classes Session title 23/99 उपसहसंयोजक यौगि…" at bounding box center [568, 115] width 473 height 474
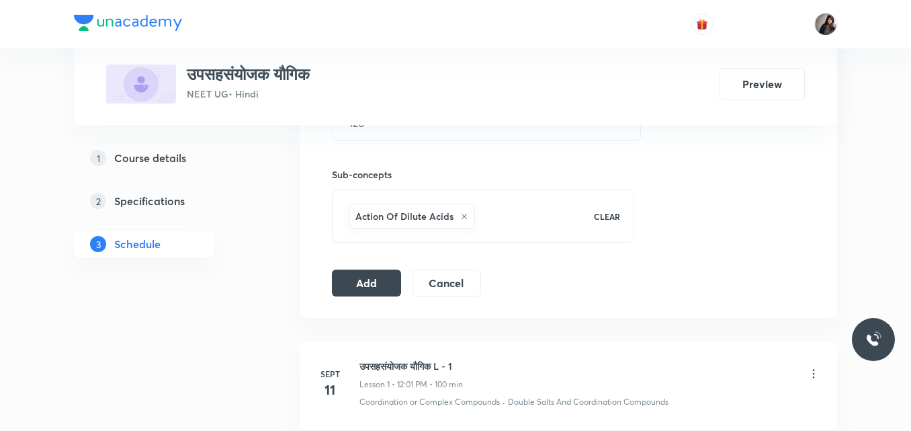
scroll to position [576, 0]
click at [365, 280] on button "Add" at bounding box center [366, 280] width 69 height 27
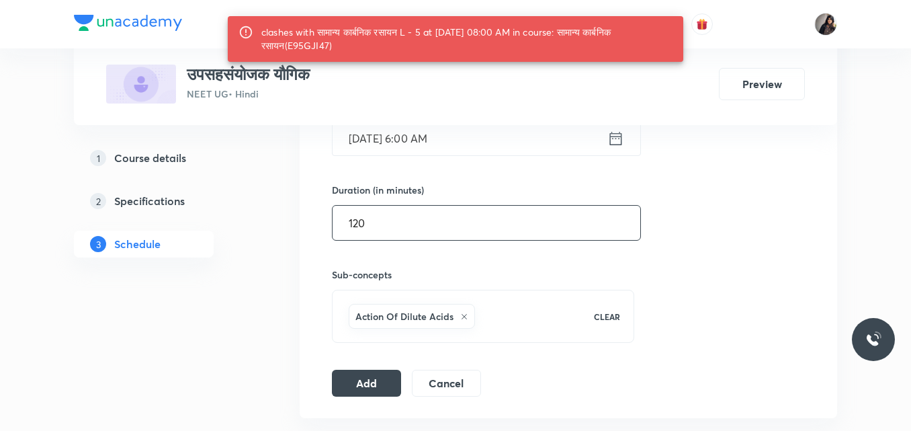
scroll to position [479, 0]
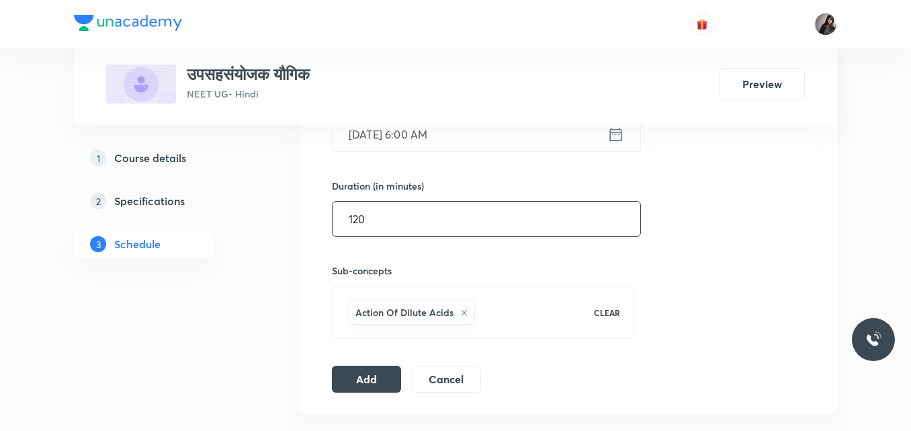
click at [378, 224] on input "120" at bounding box center [487, 219] width 308 height 34
type input "119"
click at [376, 378] on button "Add" at bounding box center [366, 377] width 69 height 27
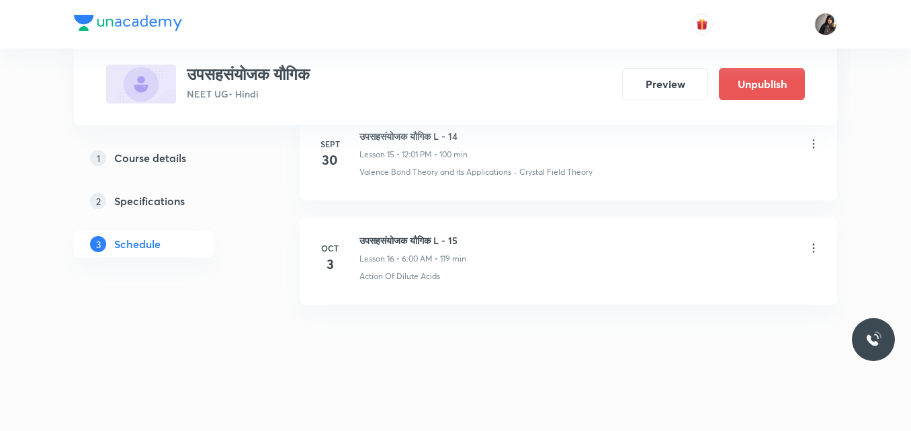
click at [820, 245] on li "[DATE] उपसहसंयोजक यौगिक L - 15 Lesson 16 • 6:00 AM • 119 min Action Of Dilute A…" at bounding box center [569, 260] width 538 height 88
click at [813, 249] on icon at bounding box center [814, 247] width 2 height 9
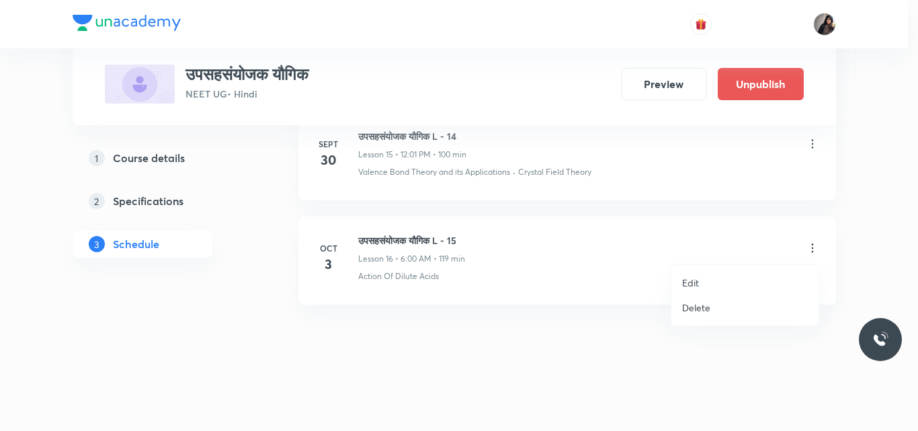
click at [698, 285] on p "Edit" at bounding box center [690, 283] width 17 height 14
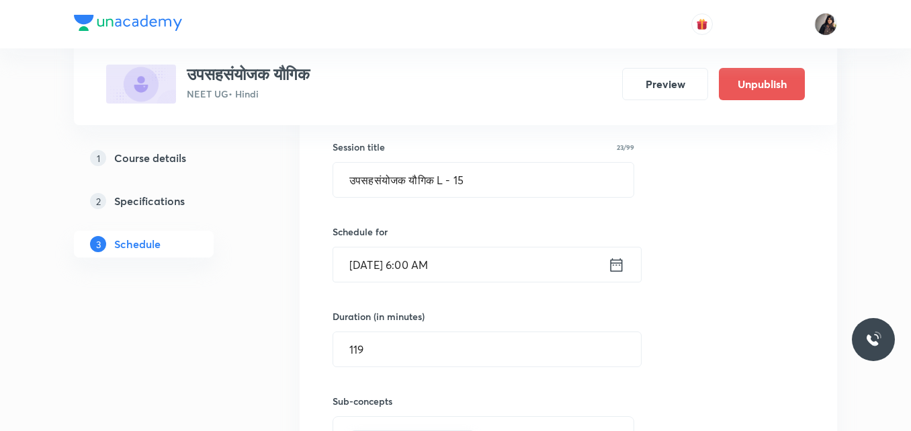
scroll to position [1908, 0]
click at [418, 271] on input "[DATE] 6:00 AM" at bounding box center [470, 267] width 275 height 34
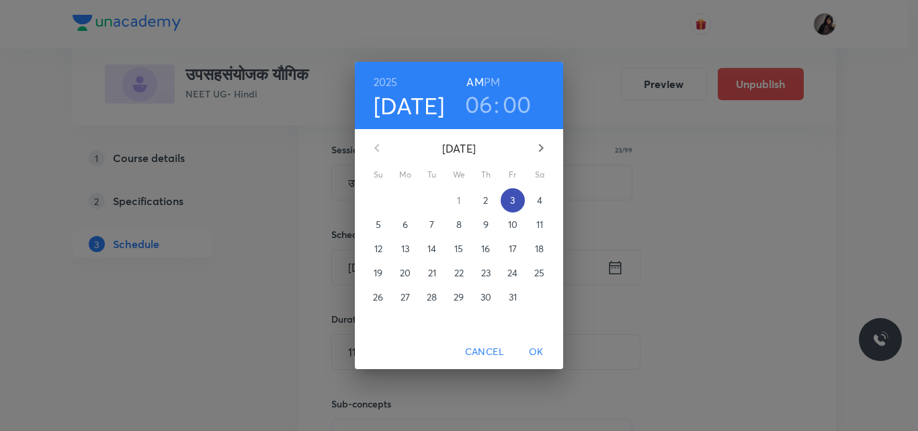
click at [513, 194] on p "3" at bounding box center [512, 200] width 5 height 13
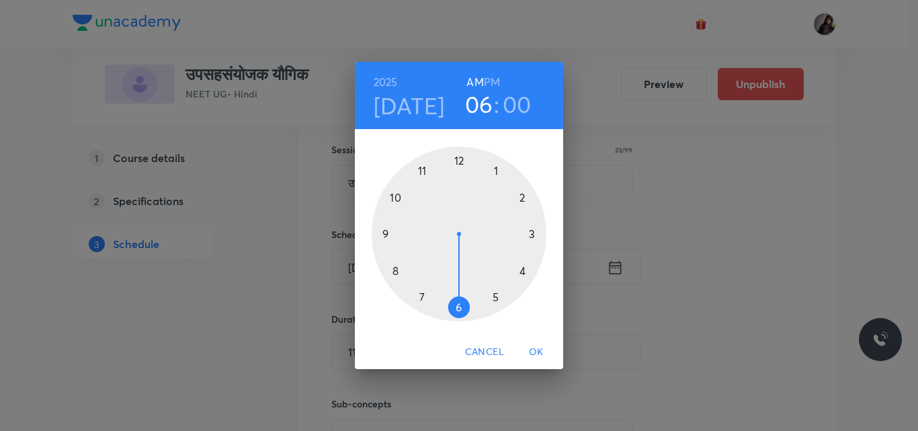
click at [395, 272] on div at bounding box center [459, 233] width 175 height 175
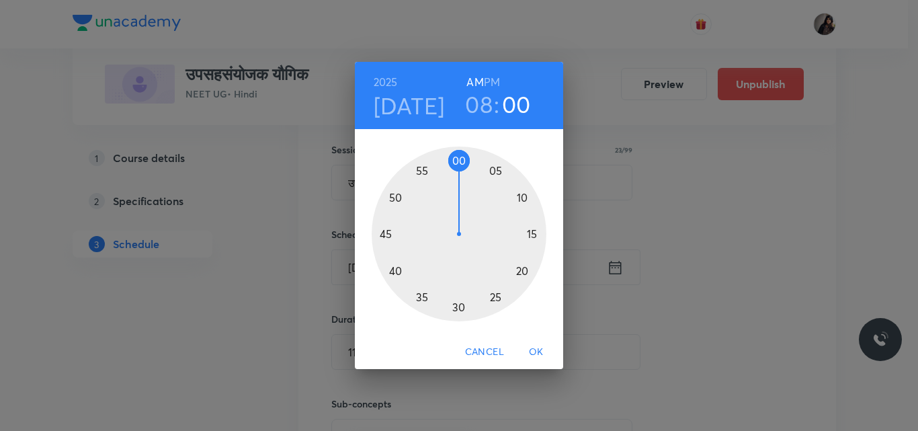
click at [536, 352] on span "OK" at bounding box center [536, 351] width 32 height 17
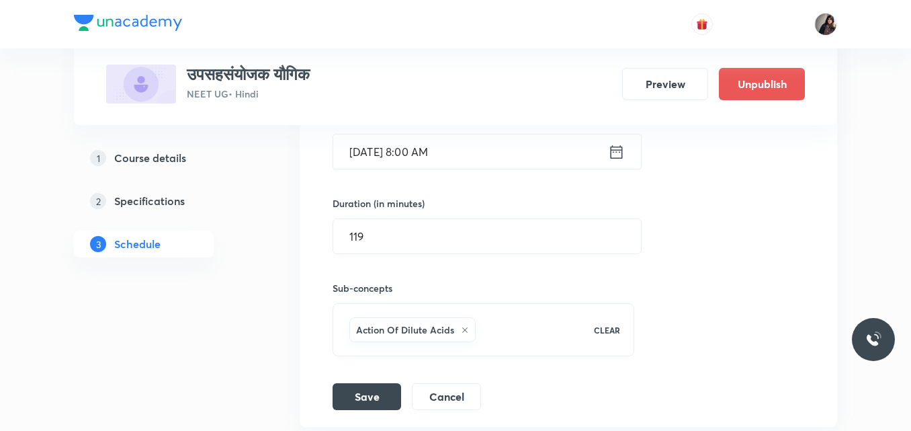
scroll to position [2029, 0]
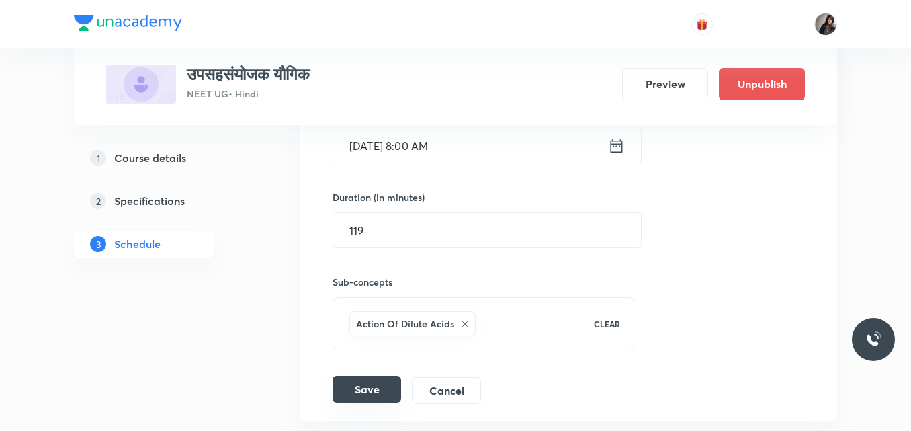
click at [382, 385] on button "Save" at bounding box center [367, 389] width 69 height 27
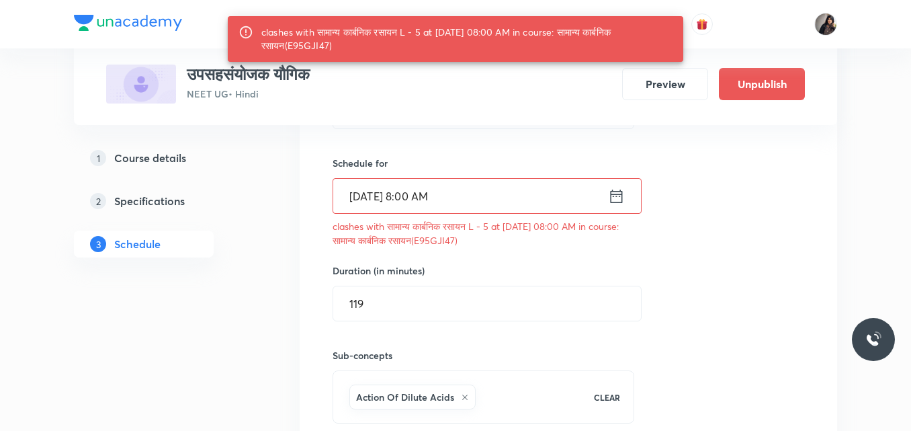
scroll to position [1973, 0]
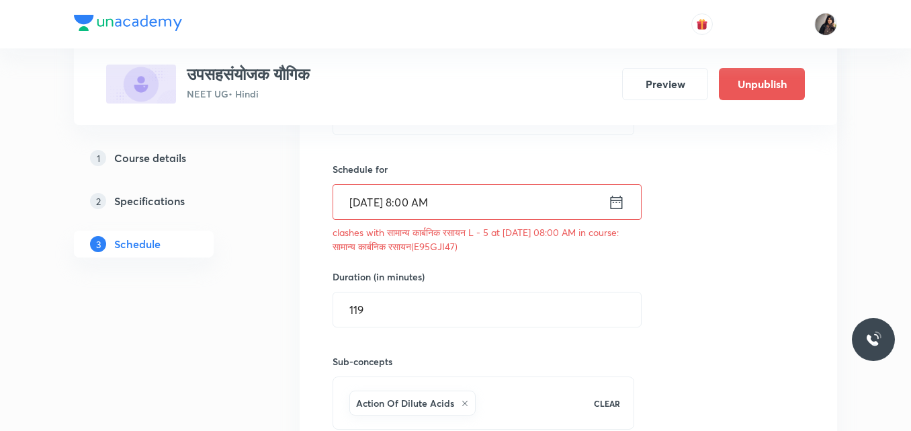
click at [376, 202] on input "[DATE] 8:00 AM" at bounding box center [470, 202] width 275 height 34
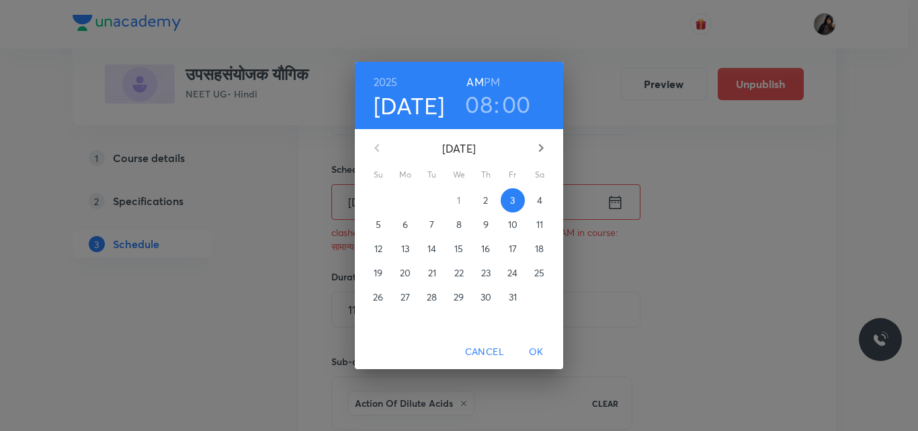
click at [540, 202] on p "4" at bounding box center [539, 200] width 5 height 13
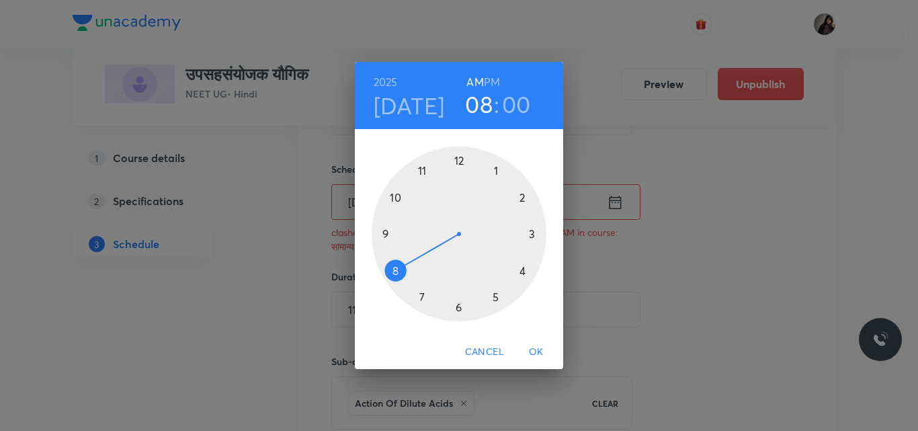
click at [534, 351] on span "OK" at bounding box center [536, 351] width 32 height 17
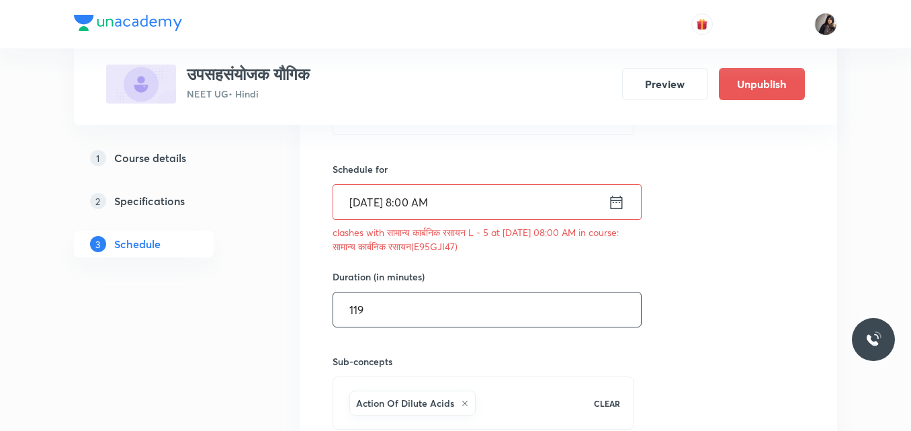
click at [455, 313] on input "119" at bounding box center [487, 309] width 308 height 34
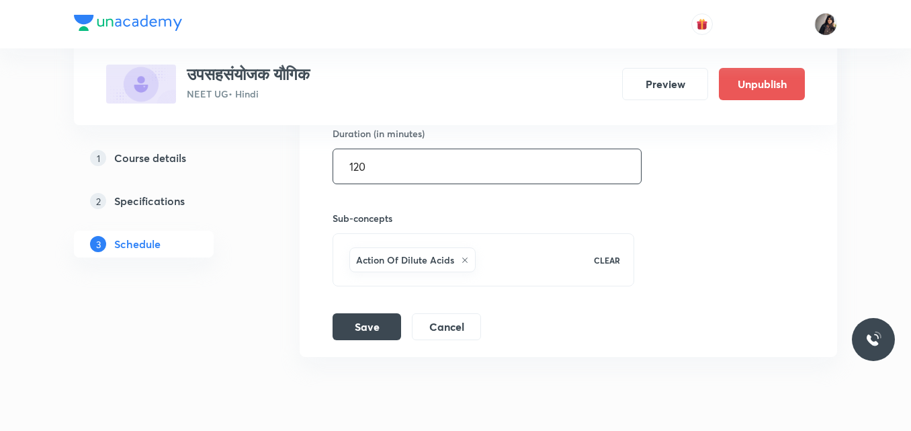
scroll to position [2117, 0]
type input "120"
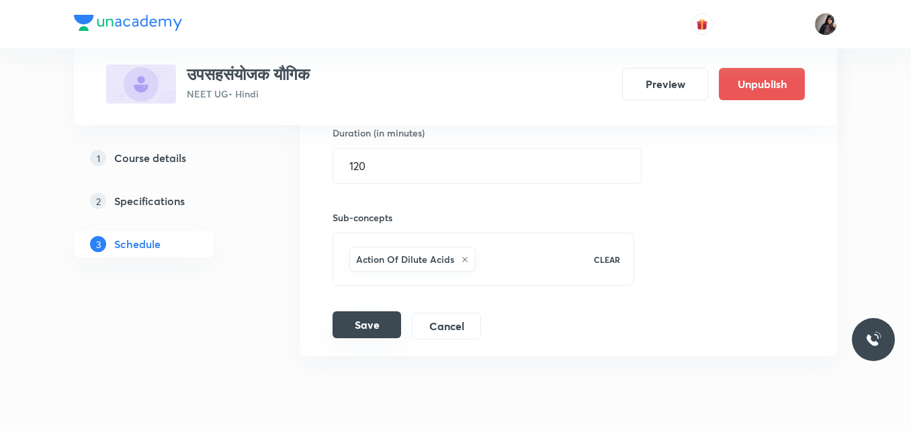
click at [345, 331] on button "Save" at bounding box center [367, 324] width 69 height 27
